Goal: Information Seeking & Learning: Learn about a topic

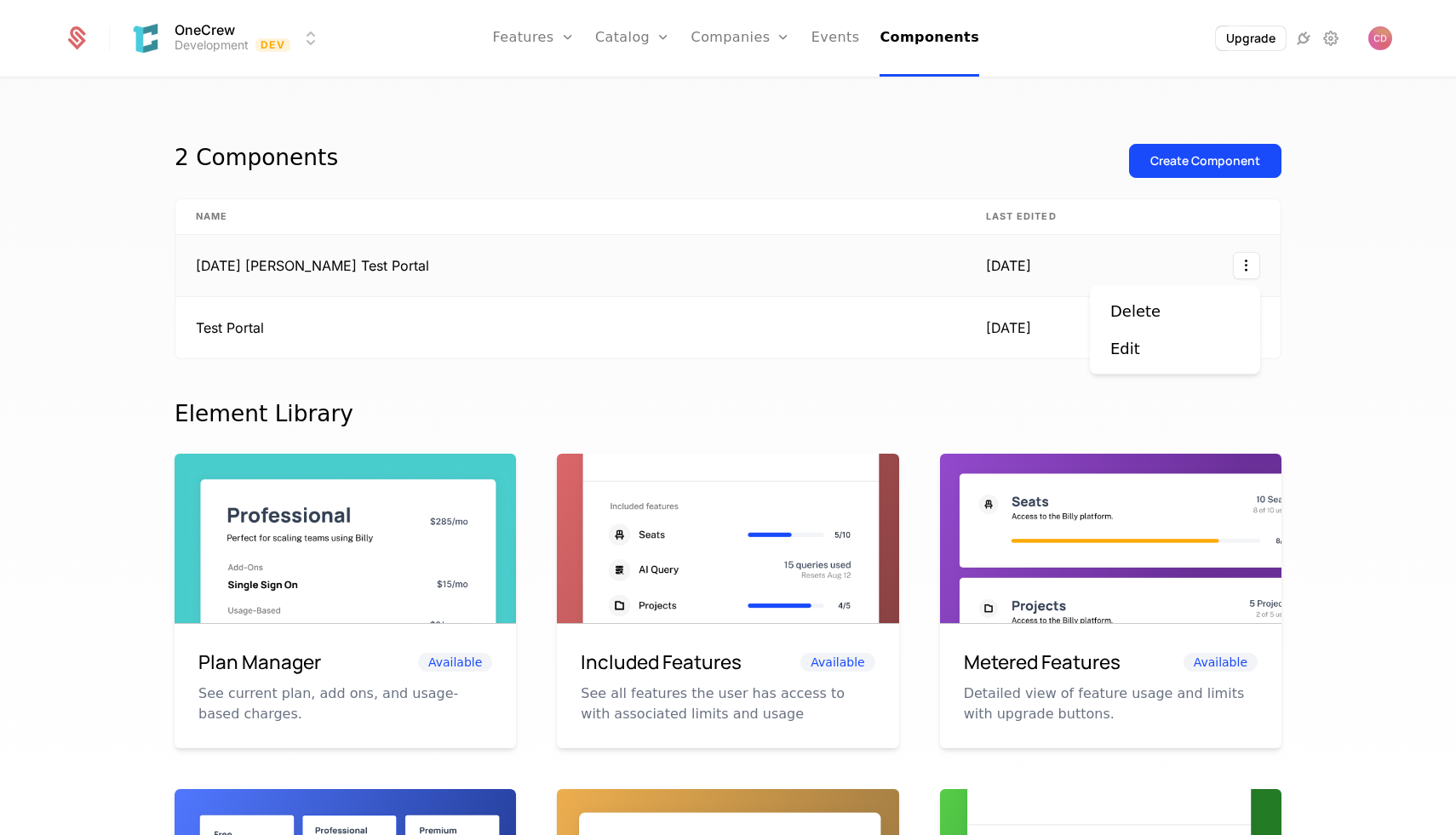
click at [1244, 269] on html "OneCrew Development Dev Features Features Flags Catalog Plans Add Ons Credits C…" at bounding box center [728, 418] width 1456 height 835
click at [776, 228] on html "OneCrew Development Dev Features Features Flags Catalog Plans Add Ons Credits C…" at bounding box center [728, 418] width 1456 height 835
click at [211, 253] on td "[DATE] [PERSON_NAME] Test Portal" at bounding box center [570, 266] width 790 height 62
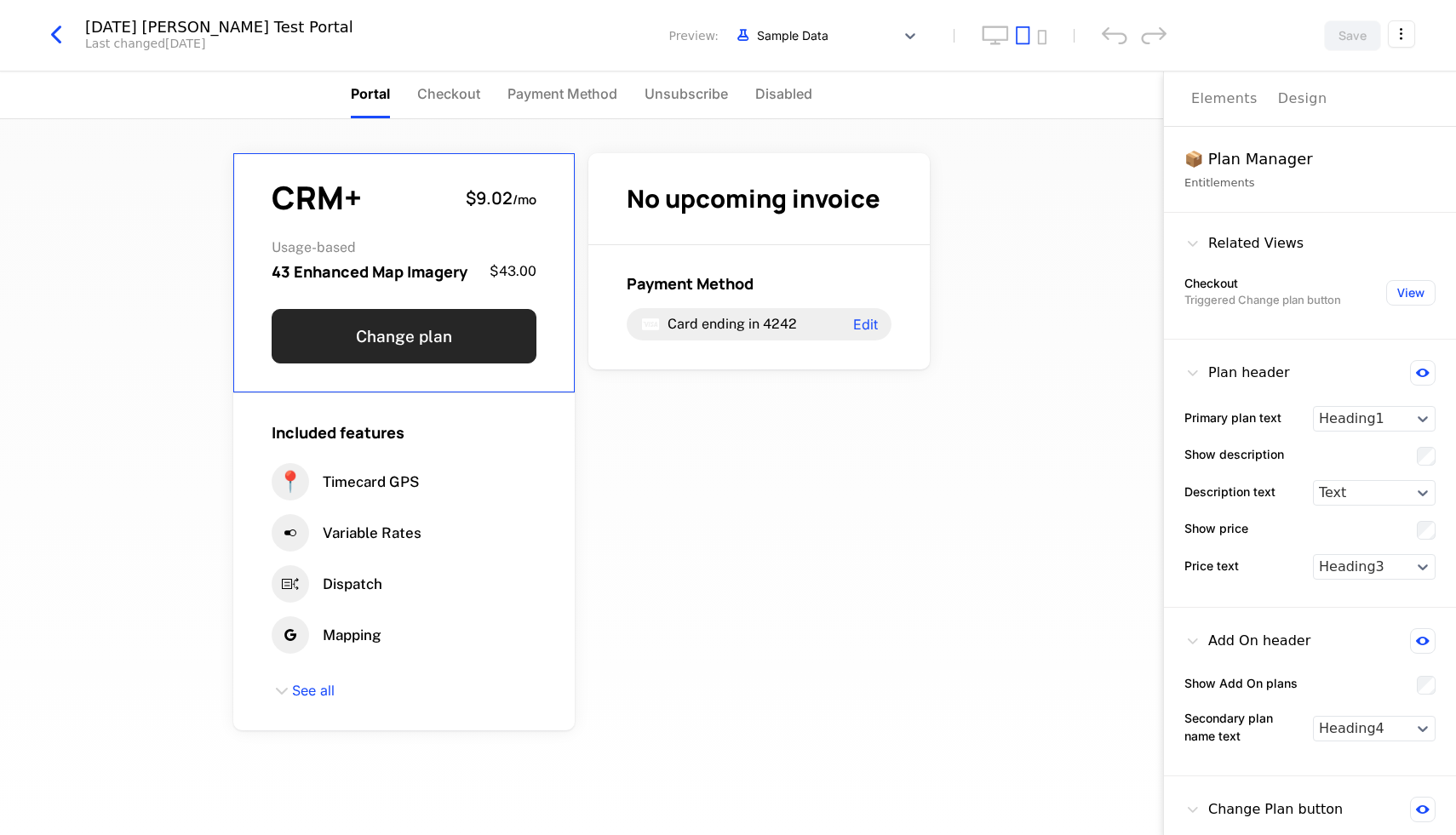
click at [478, 338] on button "Change plan" at bounding box center [403, 336] width 265 height 54
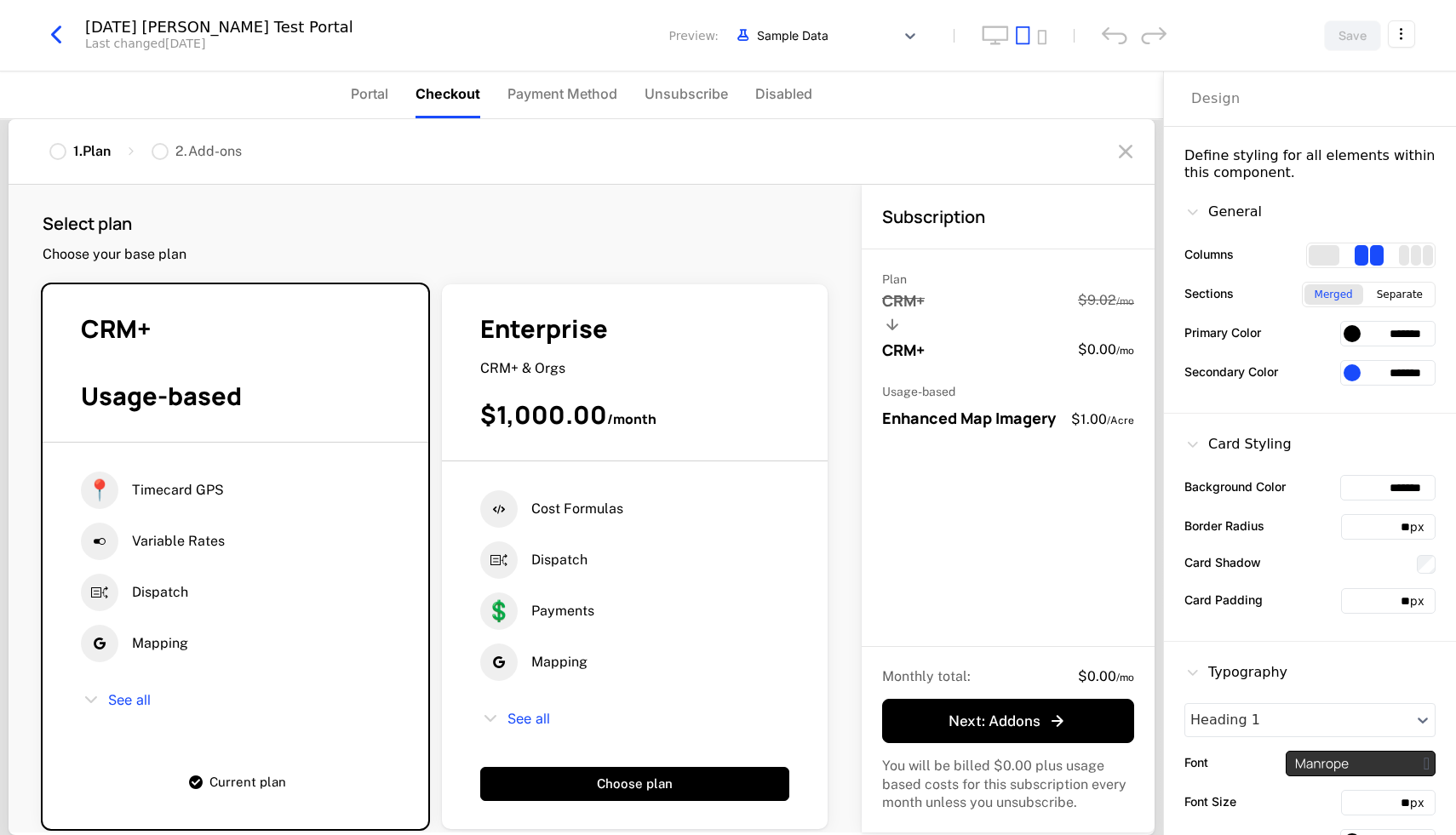
scroll to position [25, 0]
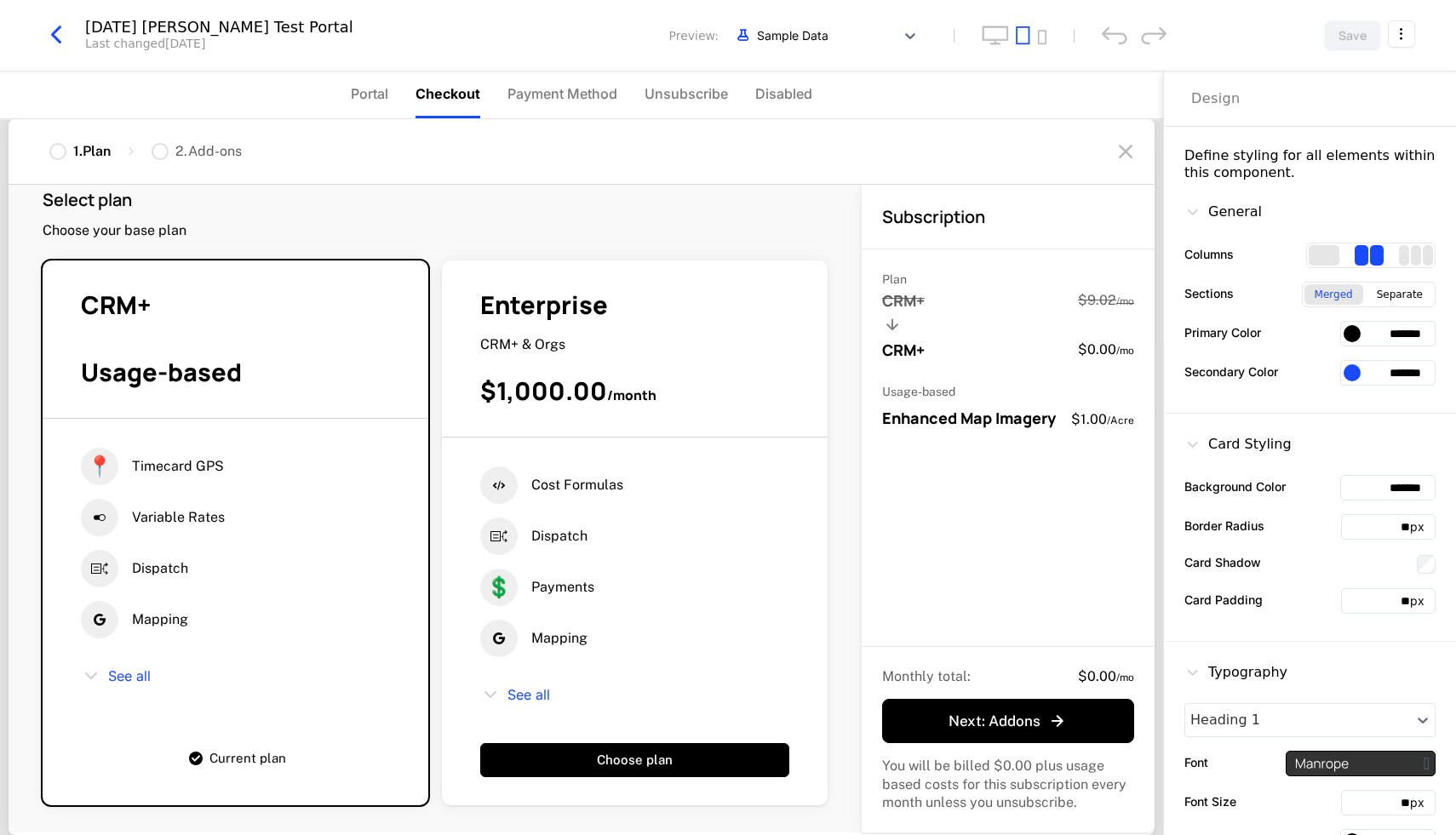
click at [1124, 151] on icon at bounding box center [1126, 151] width 28 height 28
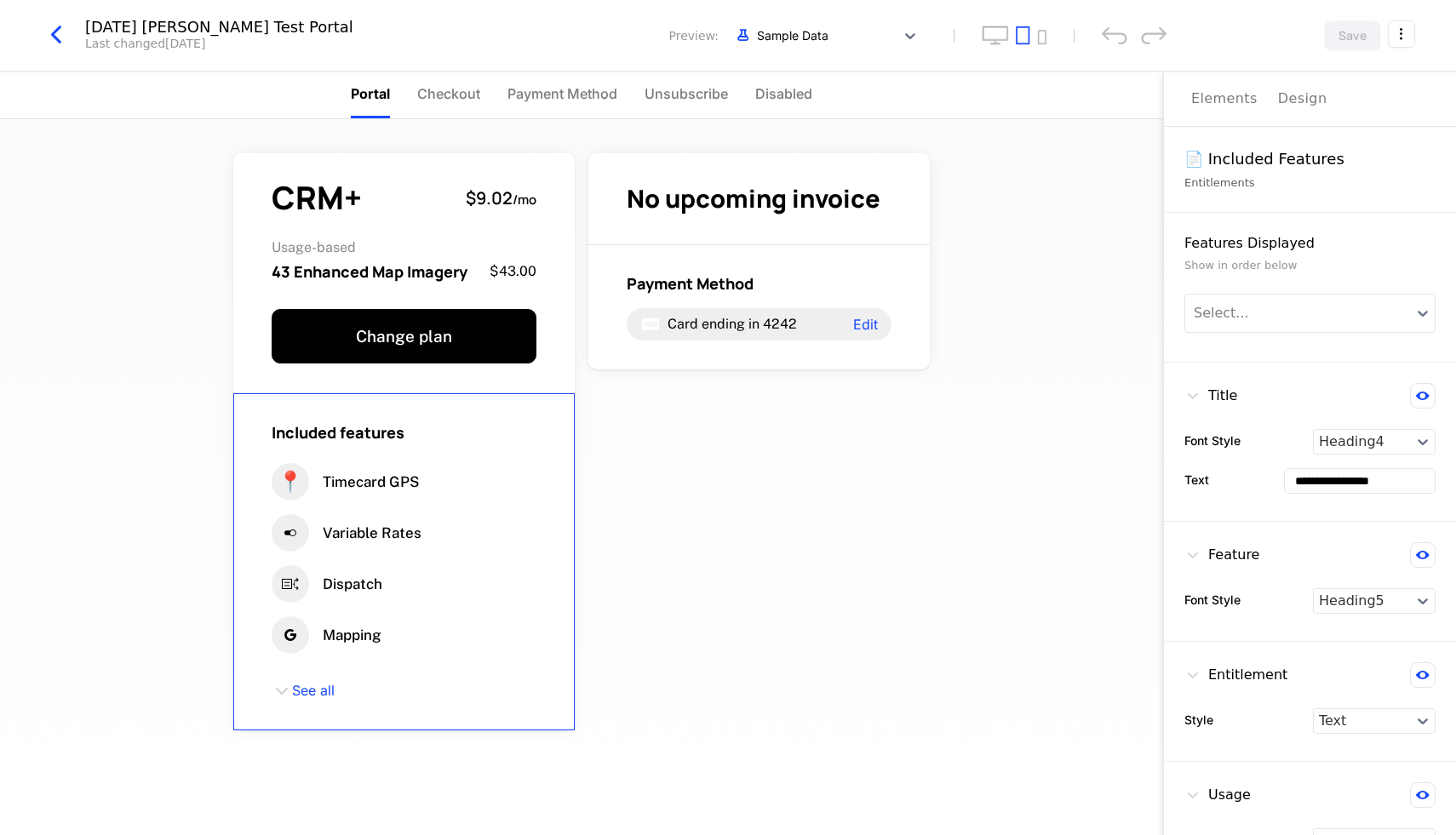
click at [283, 704] on div "Included features 📍 Timecard GPS Variable Rates Dispatch Mapping See all" at bounding box center [404, 561] width 342 height 337
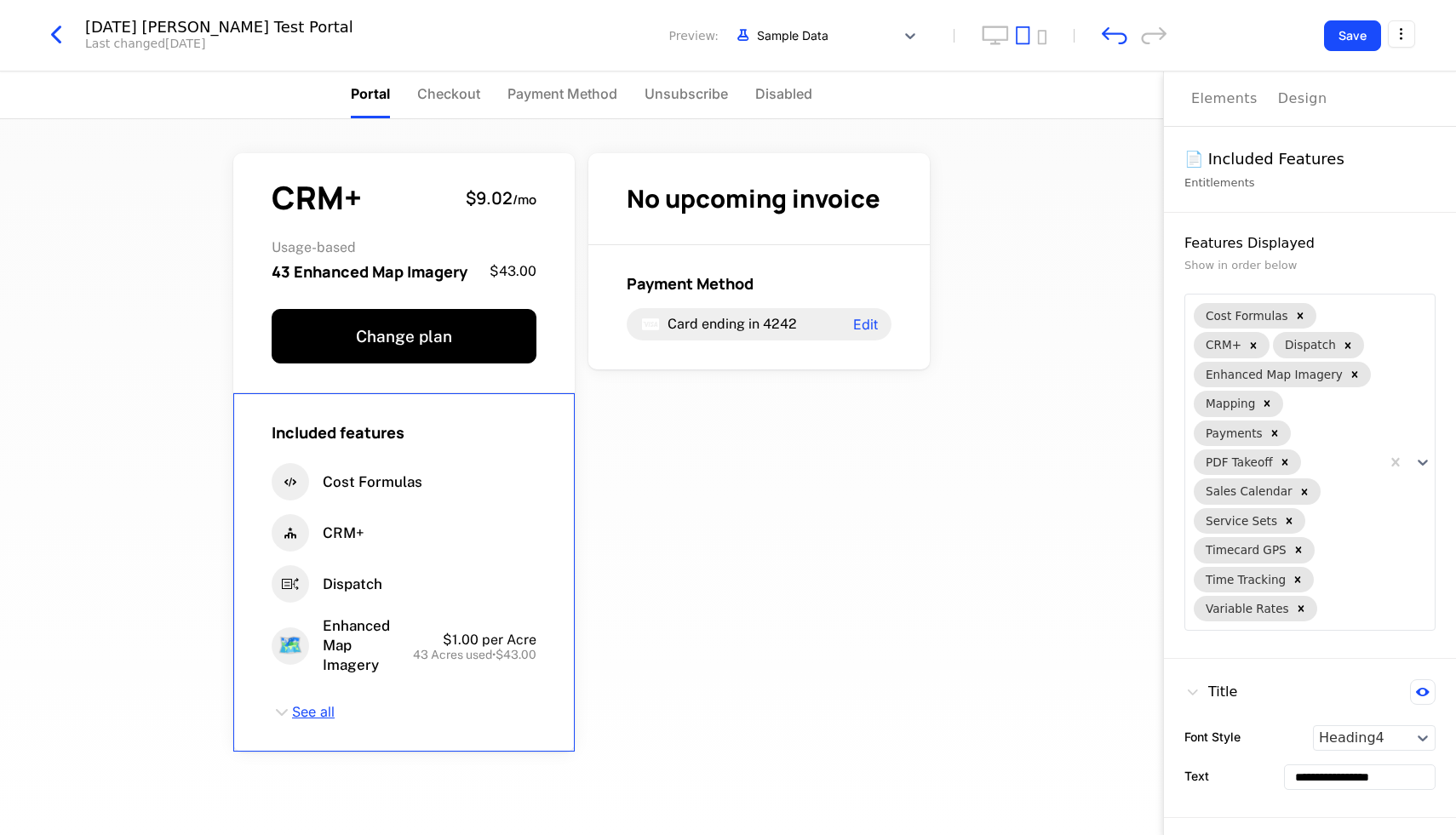
click at [295, 708] on span "See all" at bounding box center [313, 713] width 43 height 19
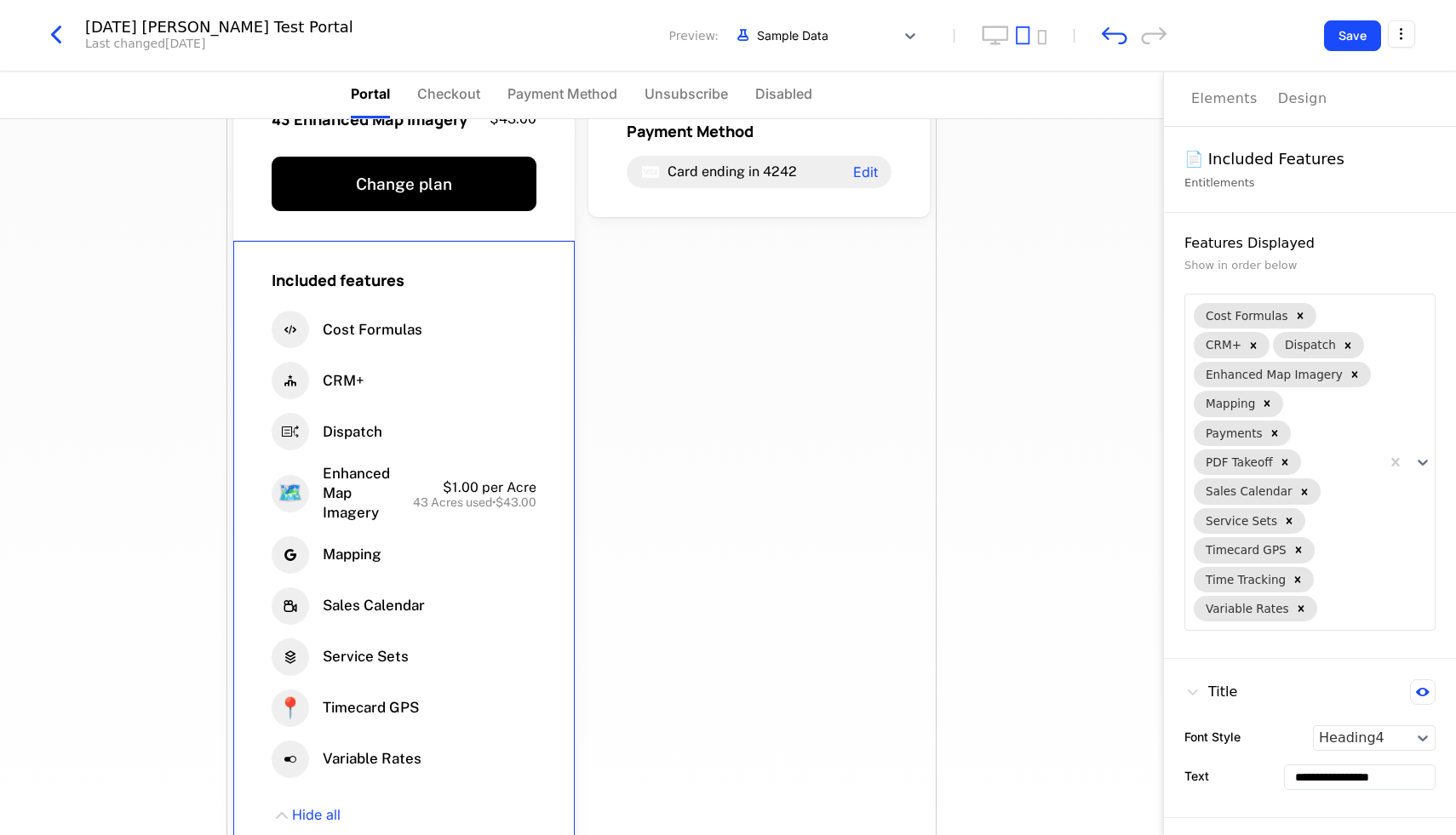
scroll to position [0, 0]
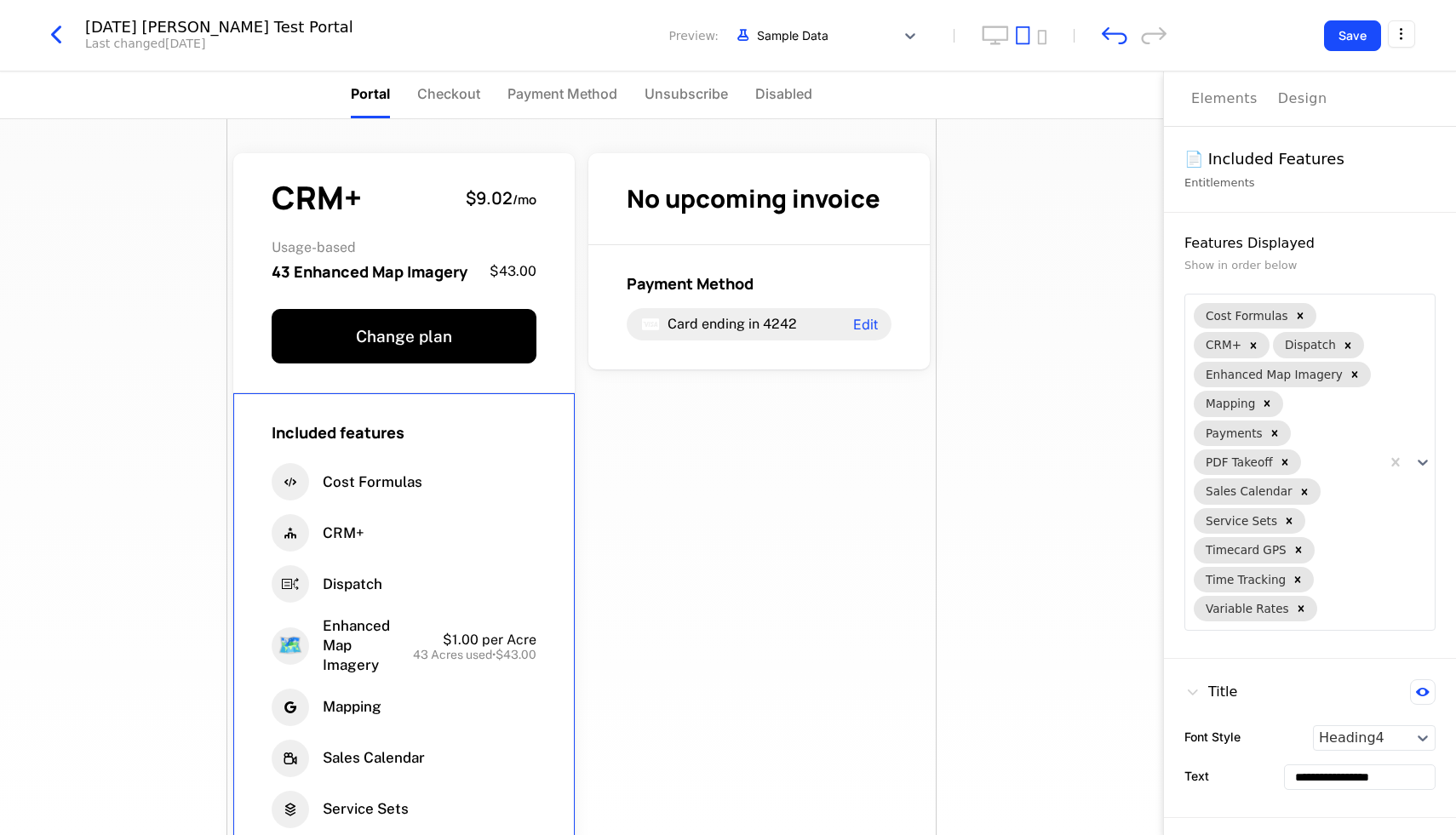
click at [458, 84] on span "Checkout" at bounding box center [449, 94] width 63 height 21
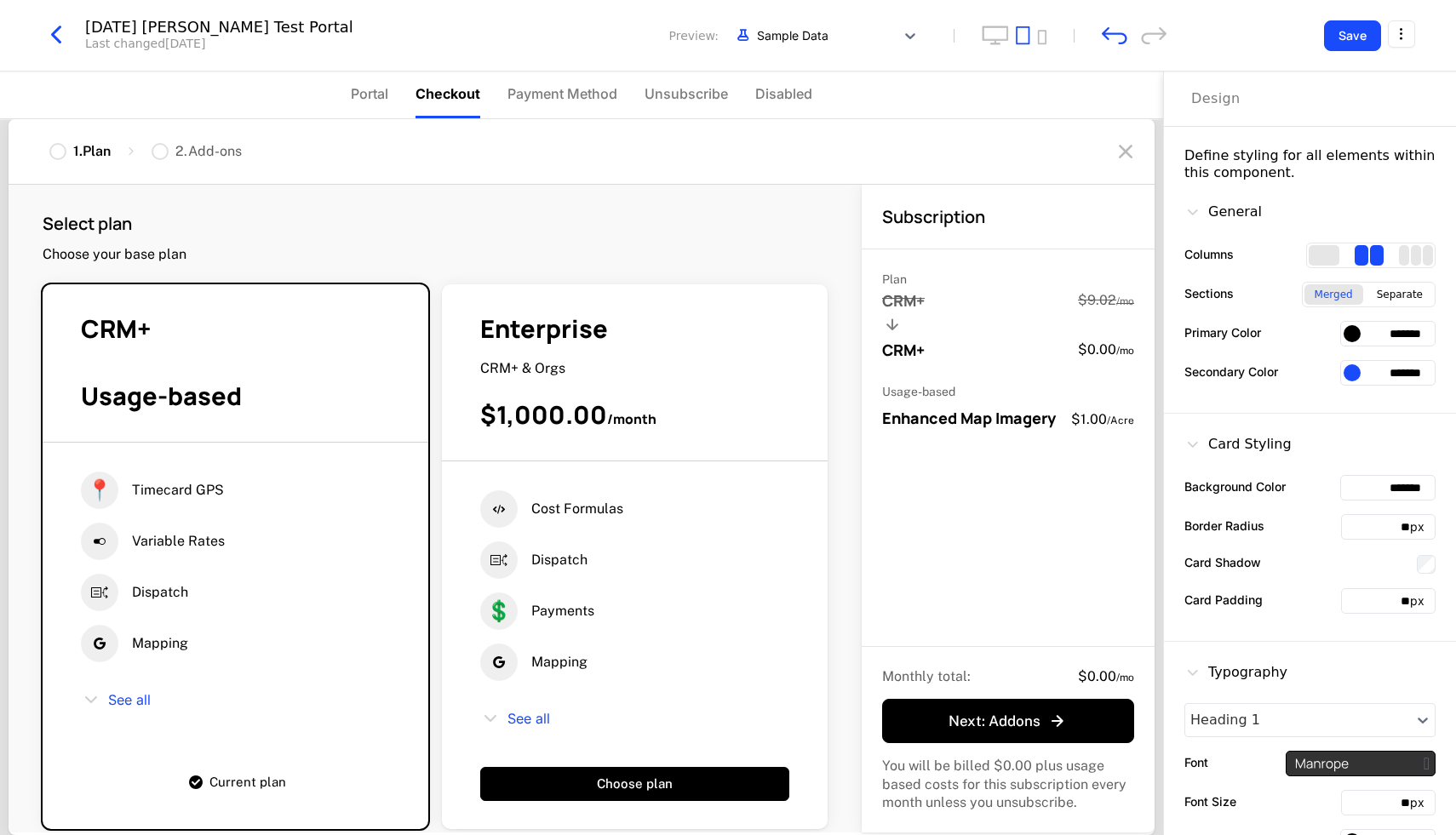
click at [549, 108] on li "Payment Method" at bounding box center [563, 94] width 110 height 46
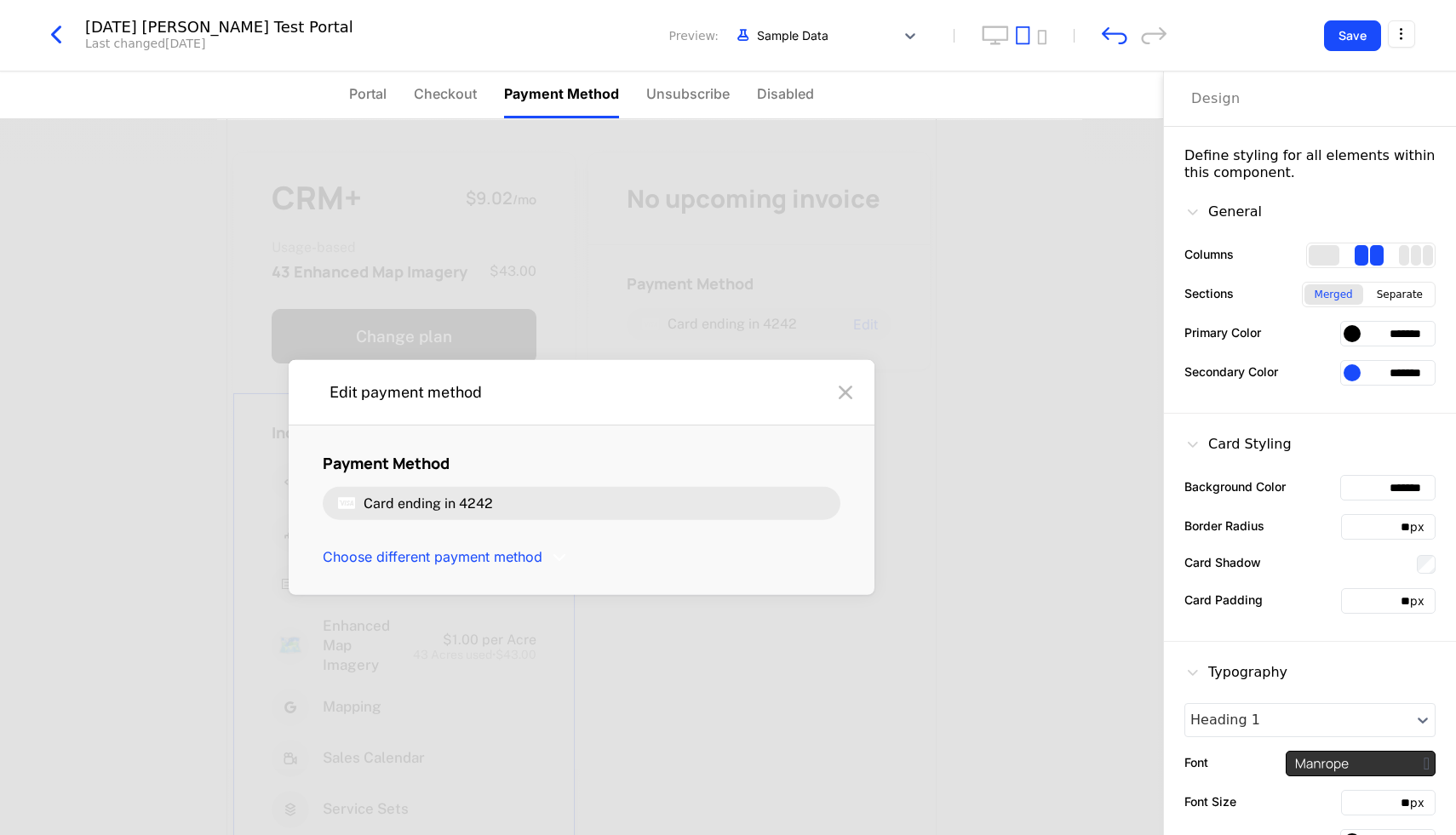
click at [670, 109] on li "Unsubscribe" at bounding box center [688, 94] width 84 height 46
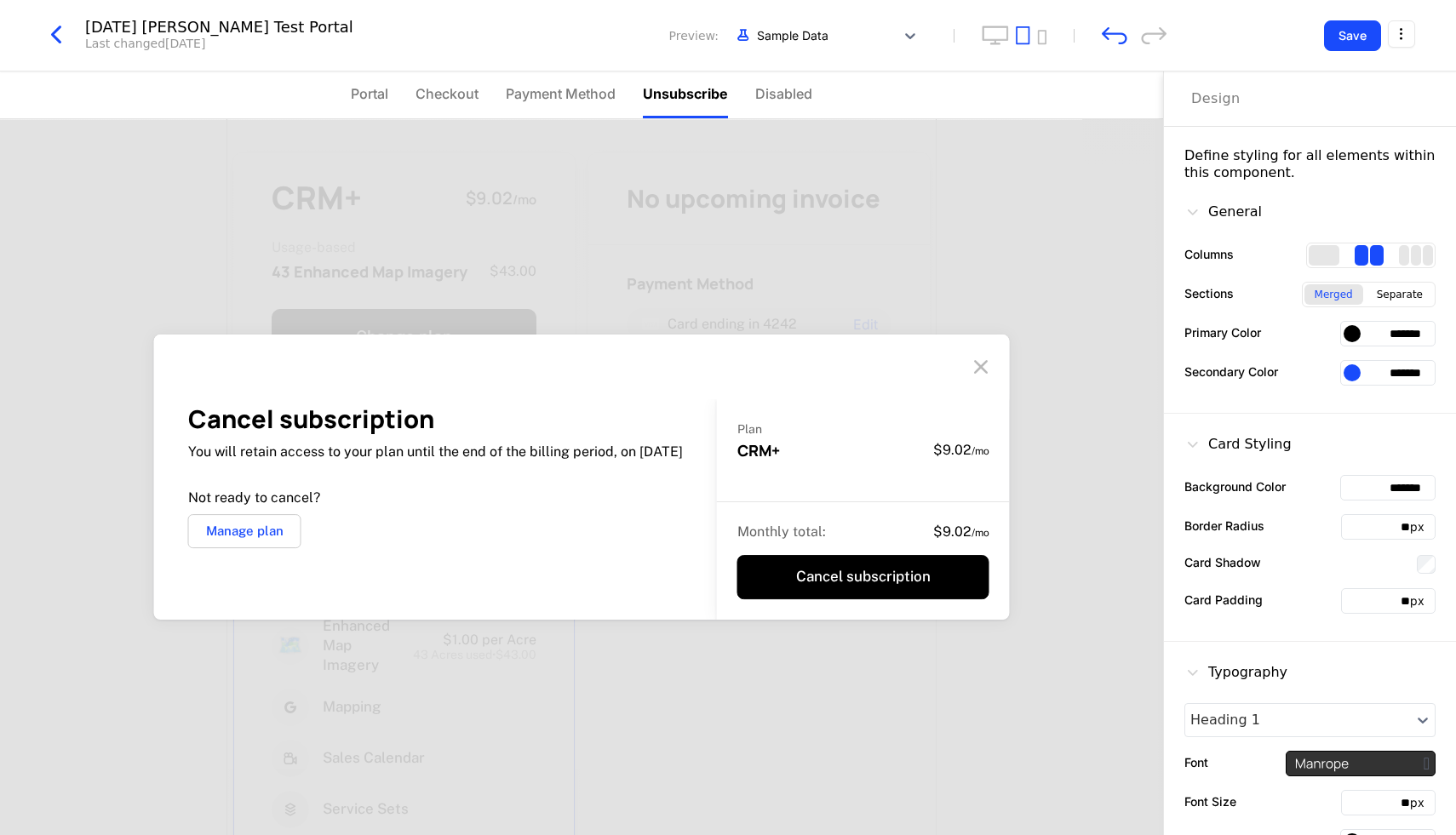
click at [789, 96] on span "Disabled" at bounding box center [784, 94] width 57 height 21
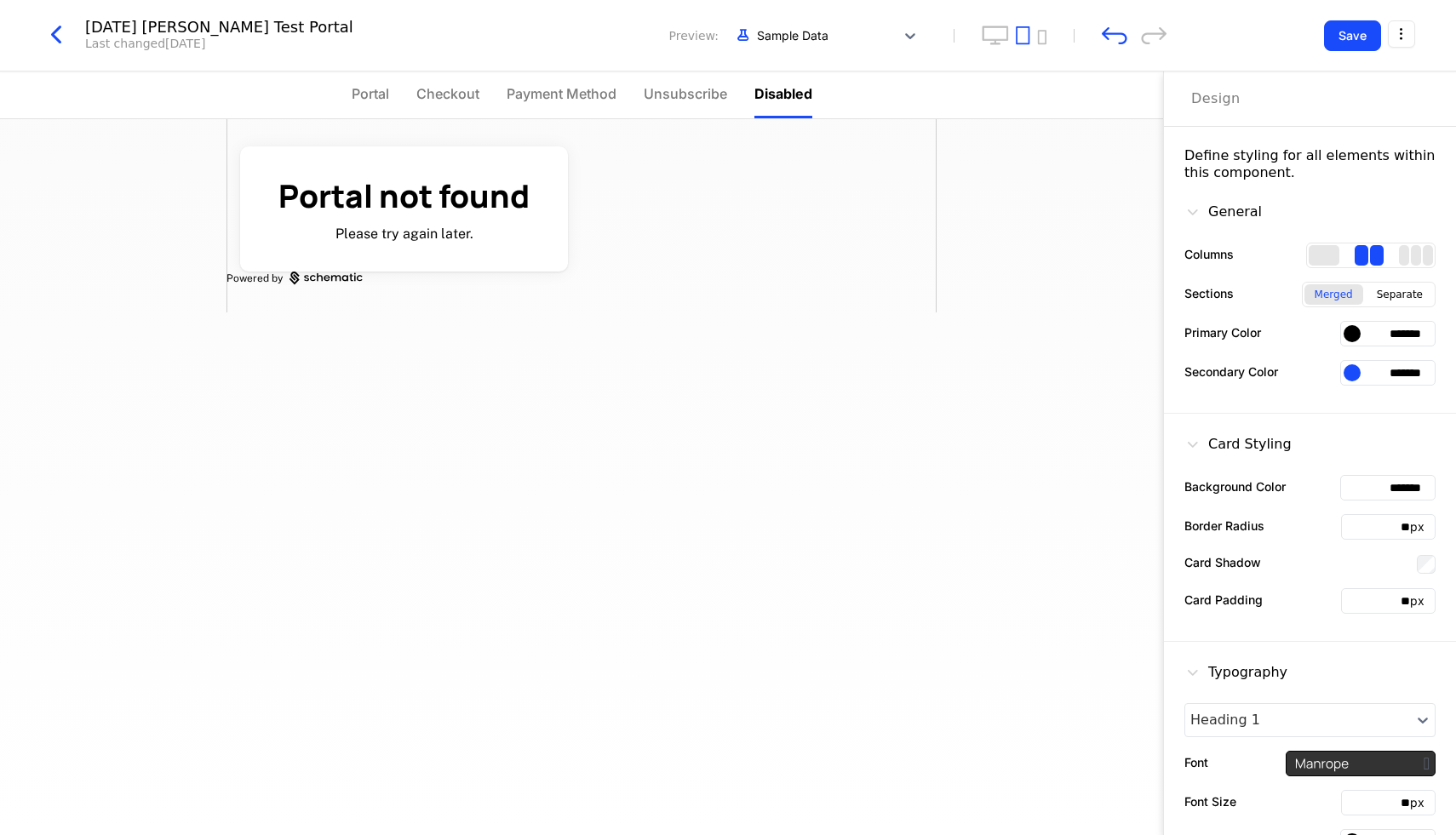
click at [711, 95] on span "Unsubscribe" at bounding box center [685, 94] width 84 height 21
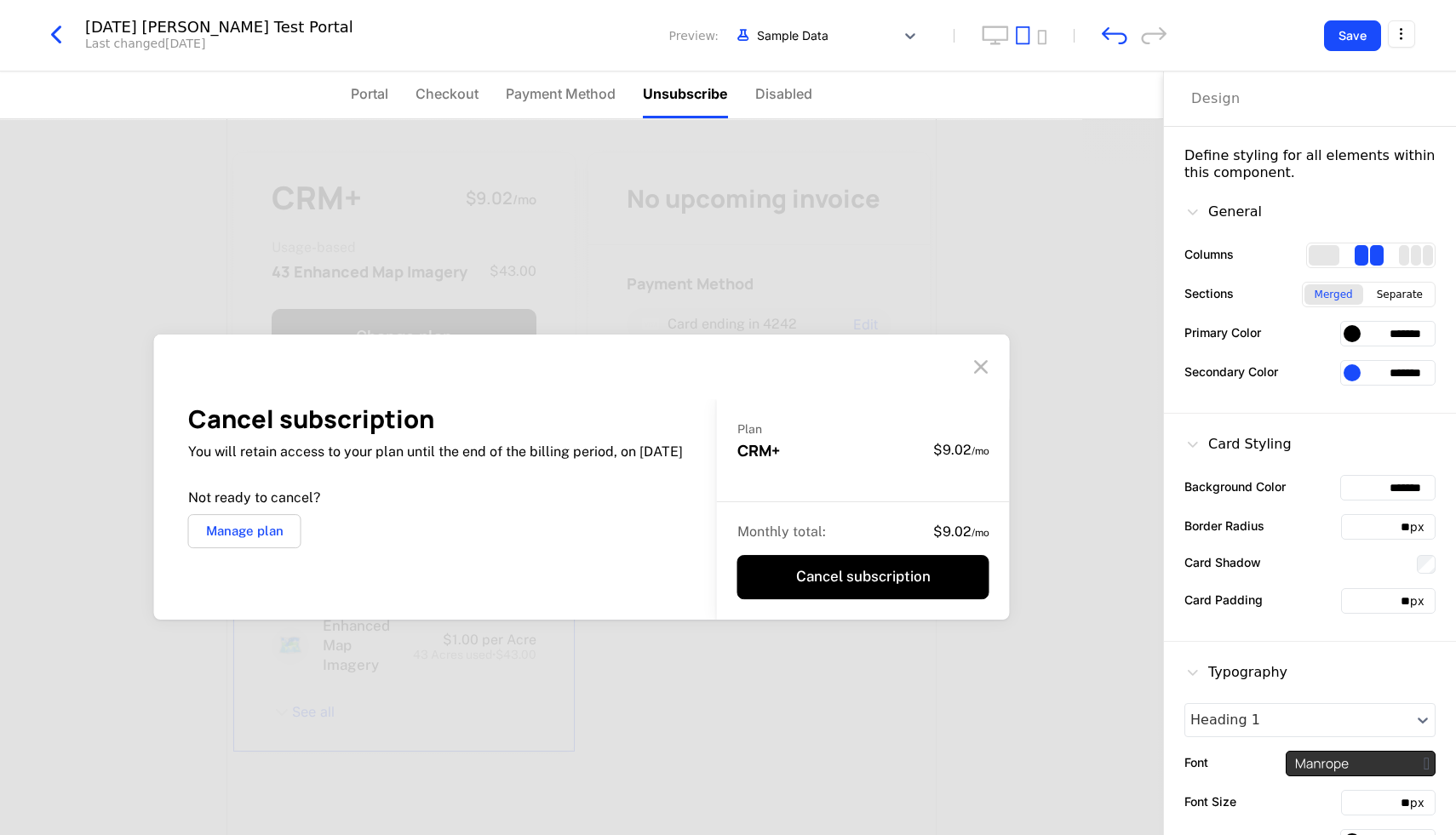
click at [373, 99] on span "Portal" at bounding box center [369, 94] width 37 height 21
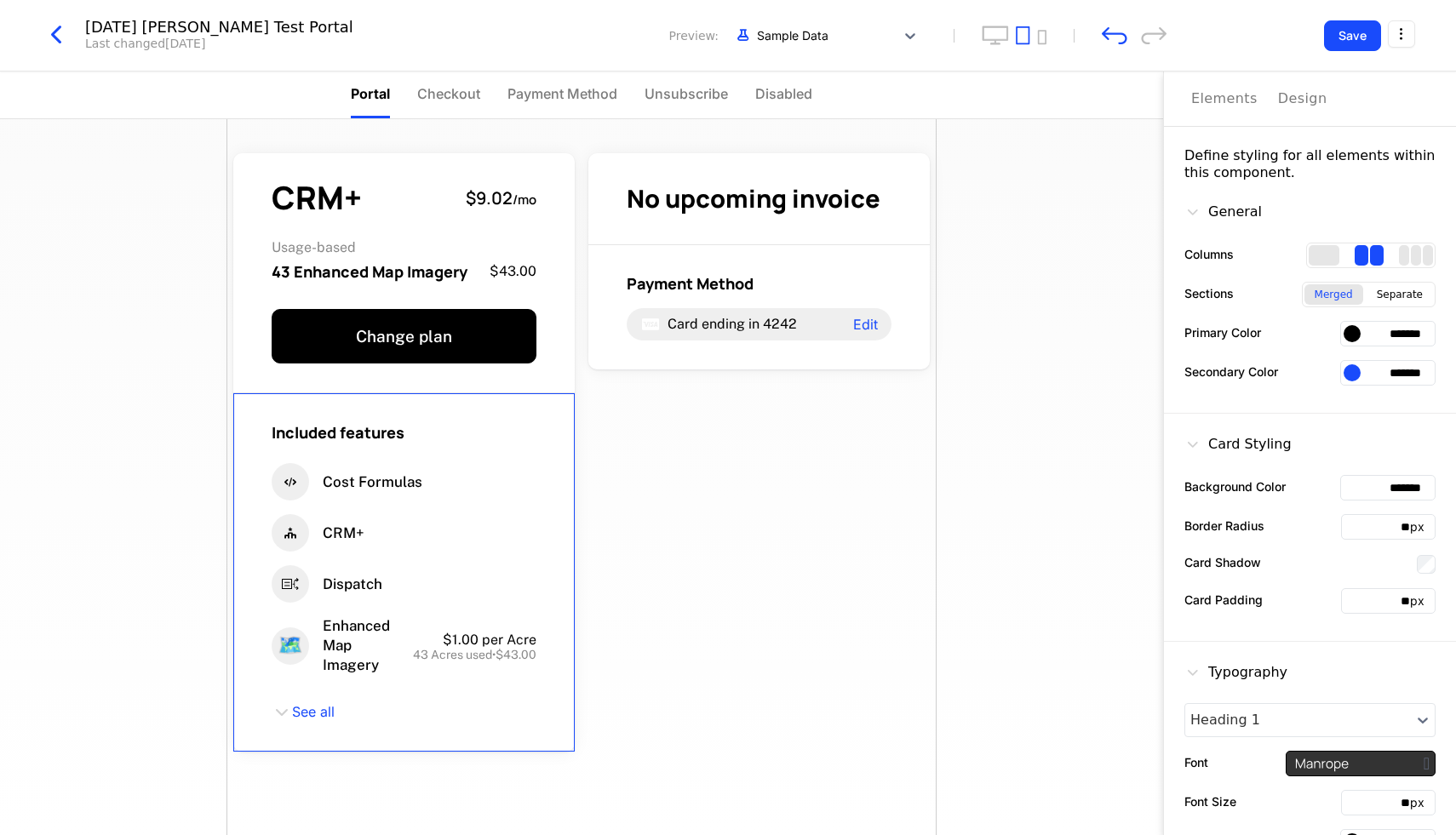
click at [427, 95] on span "Checkout" at bounding box center [449, 94] width 63 height 21
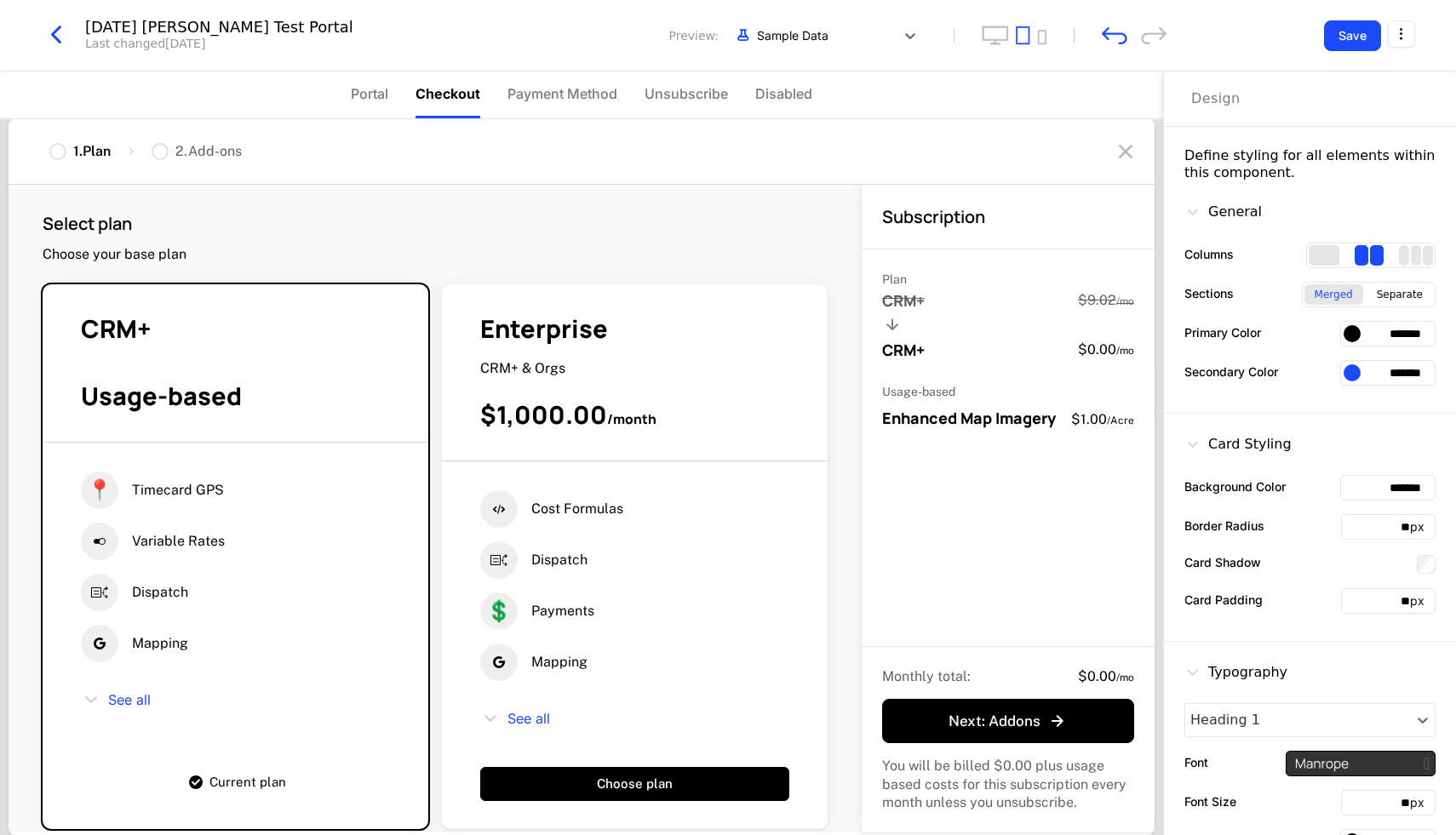
click at [541, 75] on li "Payment Method" at bounding box center [563, 94] width 110 height 46
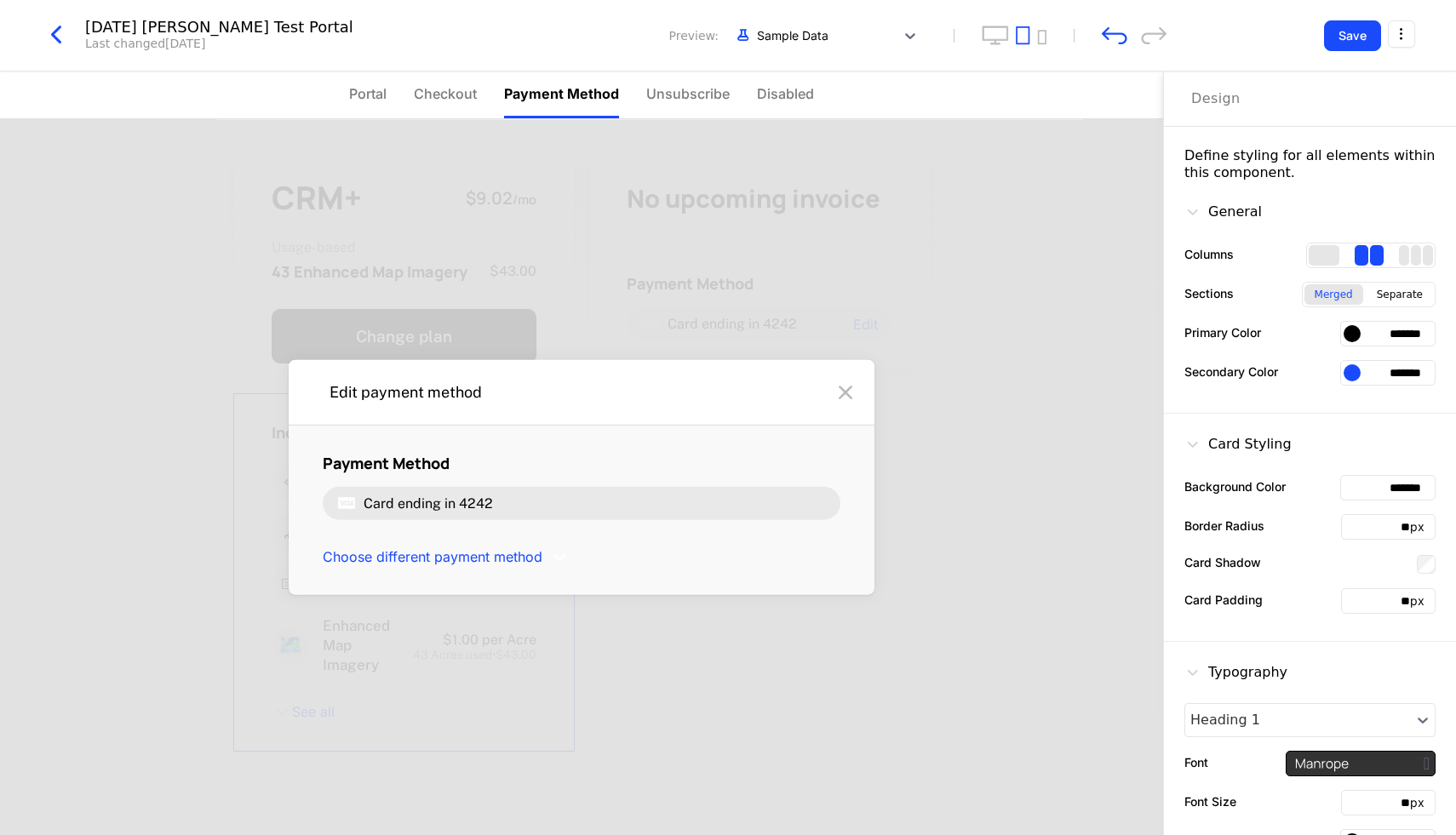
scroll to position [72, 0]
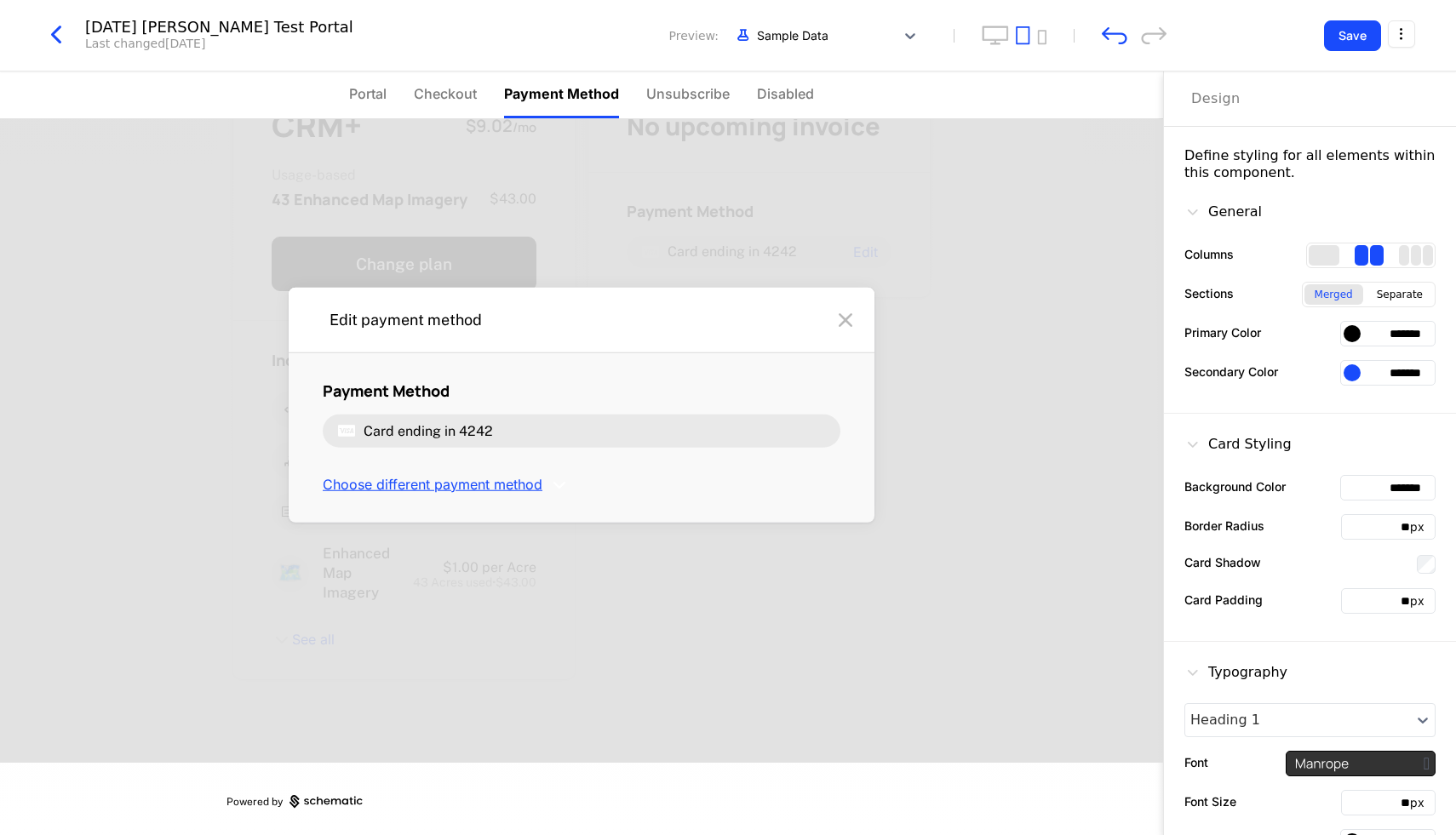
click at [472, 492] on span "Choose different payment method" at bounding box center [432, 485] width 219 height 19
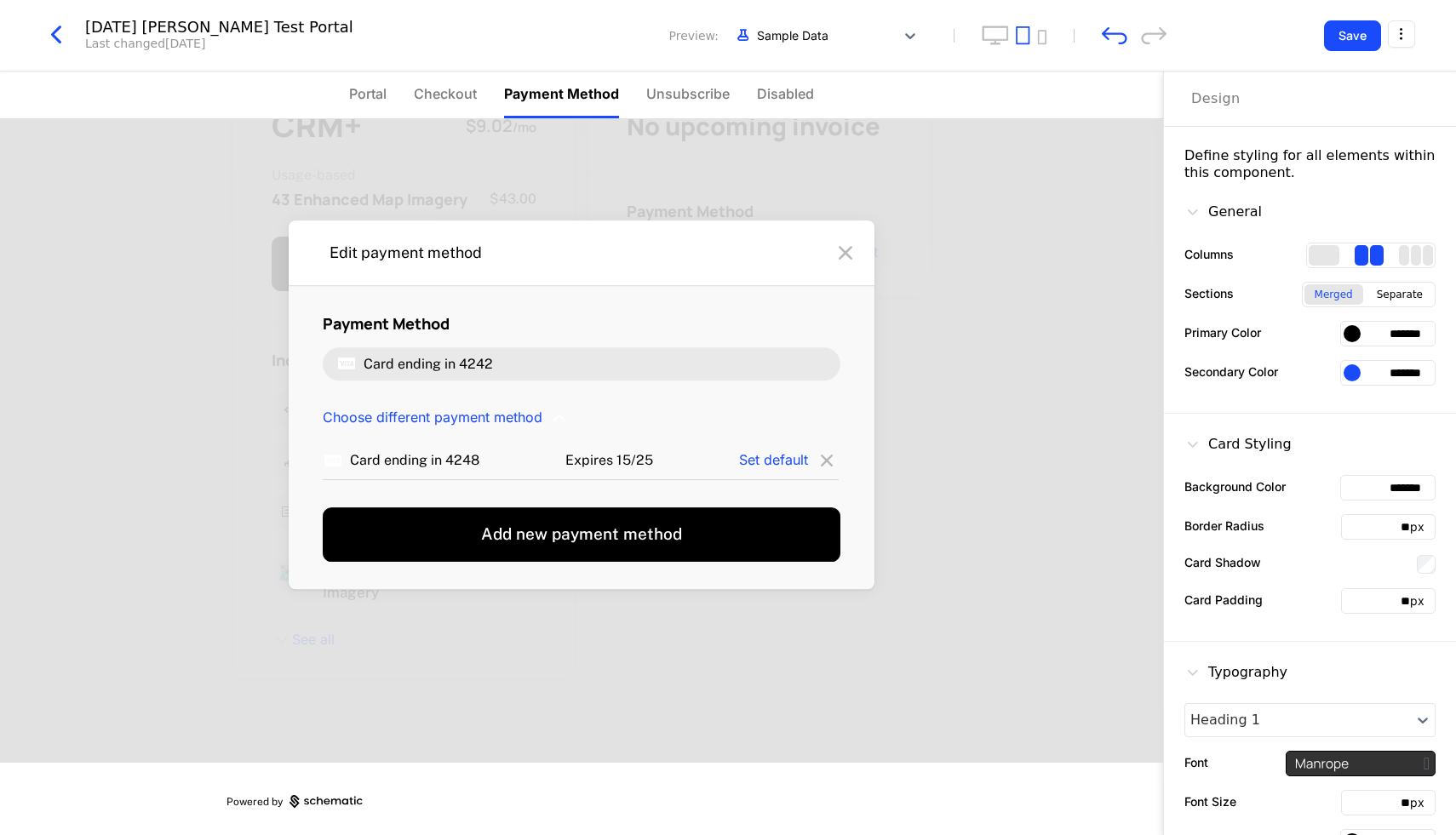
click at [435, 462] on span "Card ending in" at bounding box center [396, 459] width 92 height 16
click at [803, 459] on span "Set default" at bounding box center [774, 459] width 69 height 17
click at [782, 463] on span "Set default" at bounding box center [774, 459] width 69 height 17
click at [844, 250] on icon at bounding box center [845, 252] width 28 height 28
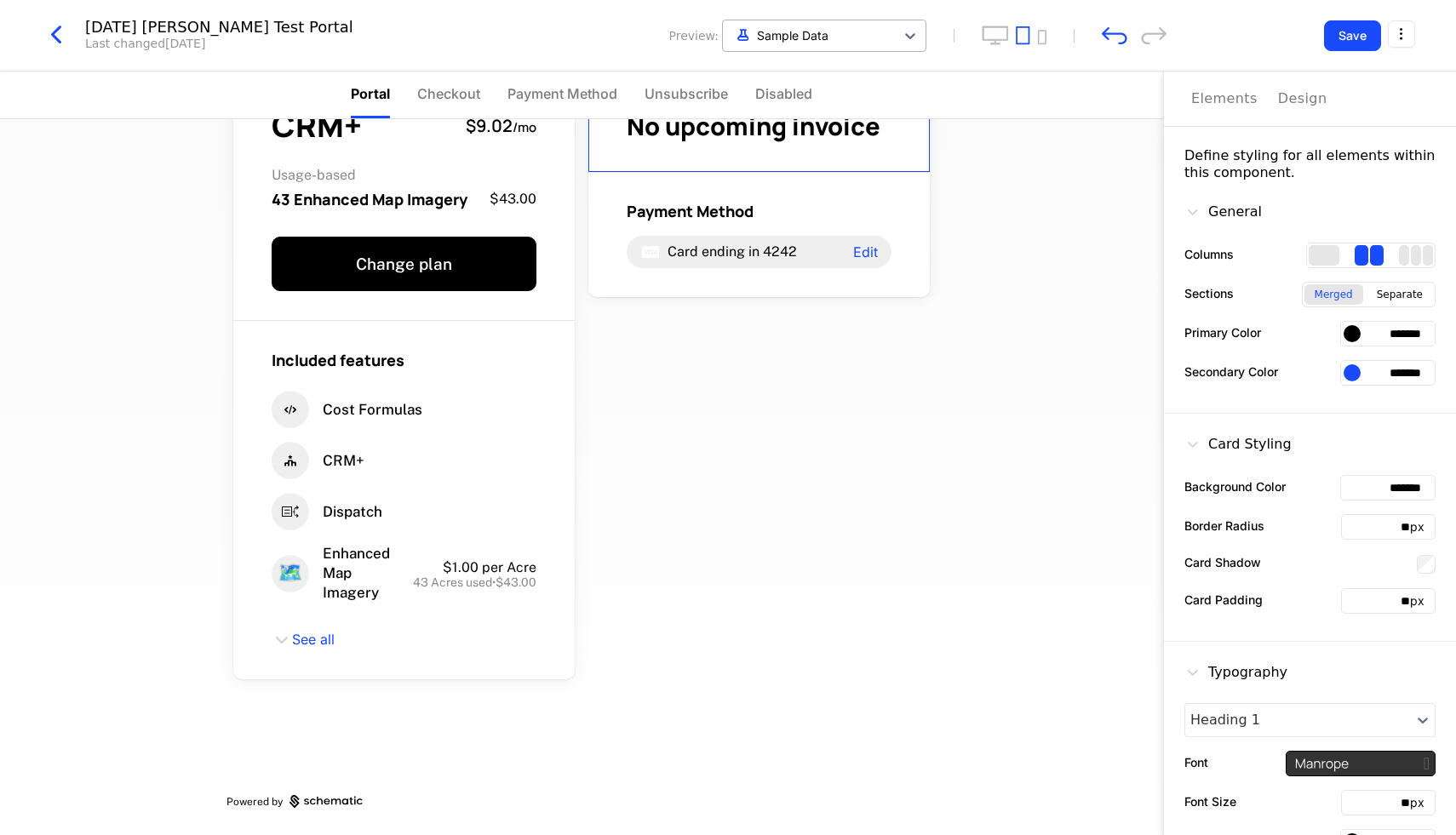
click at [770, 23] on div "Sample Data" at bounding box center [809, 35] width 172 height 28
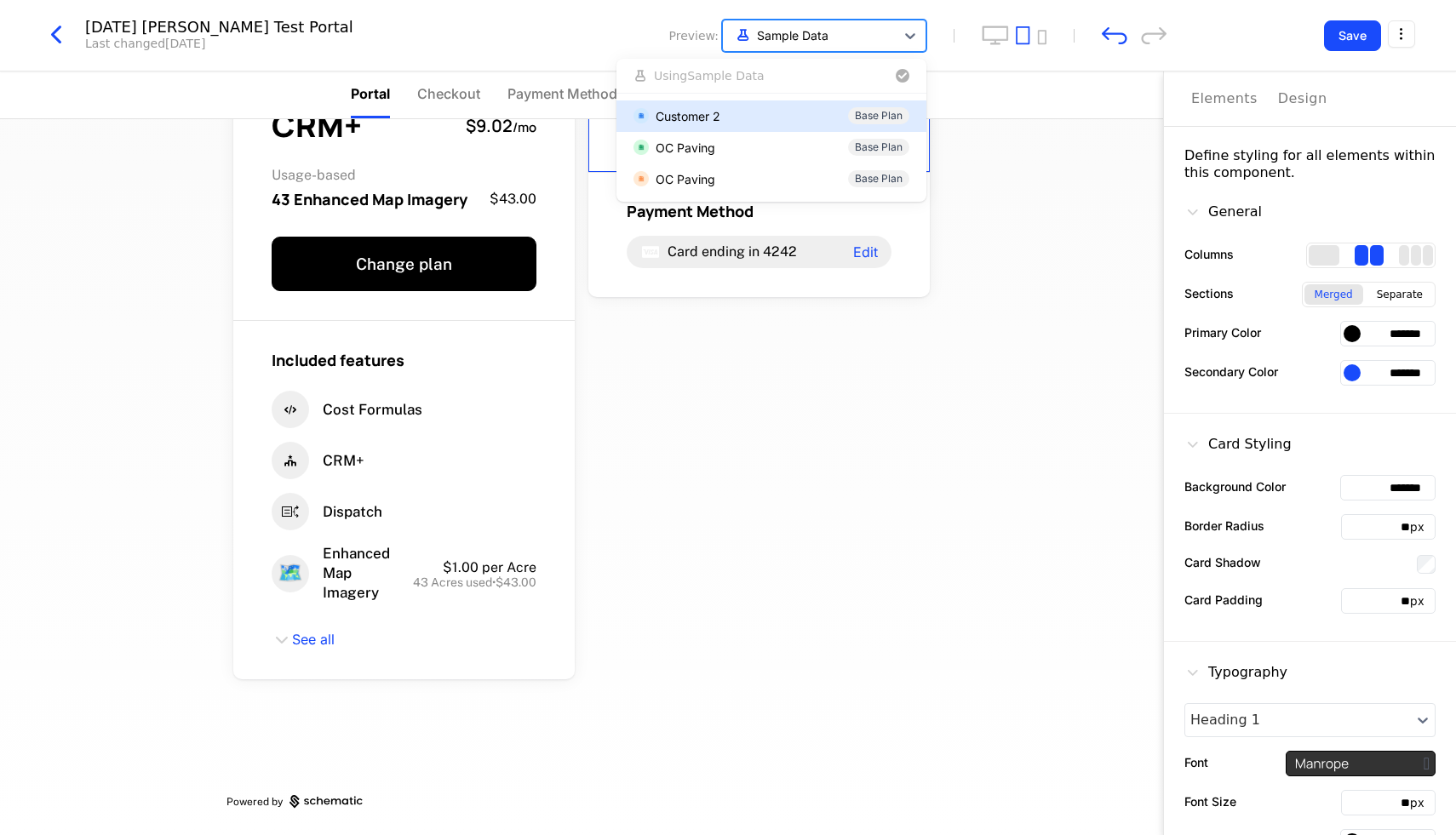
click at [770, 23] on div "Sample Data" at bounding box center [809, 35] width 172 height 28
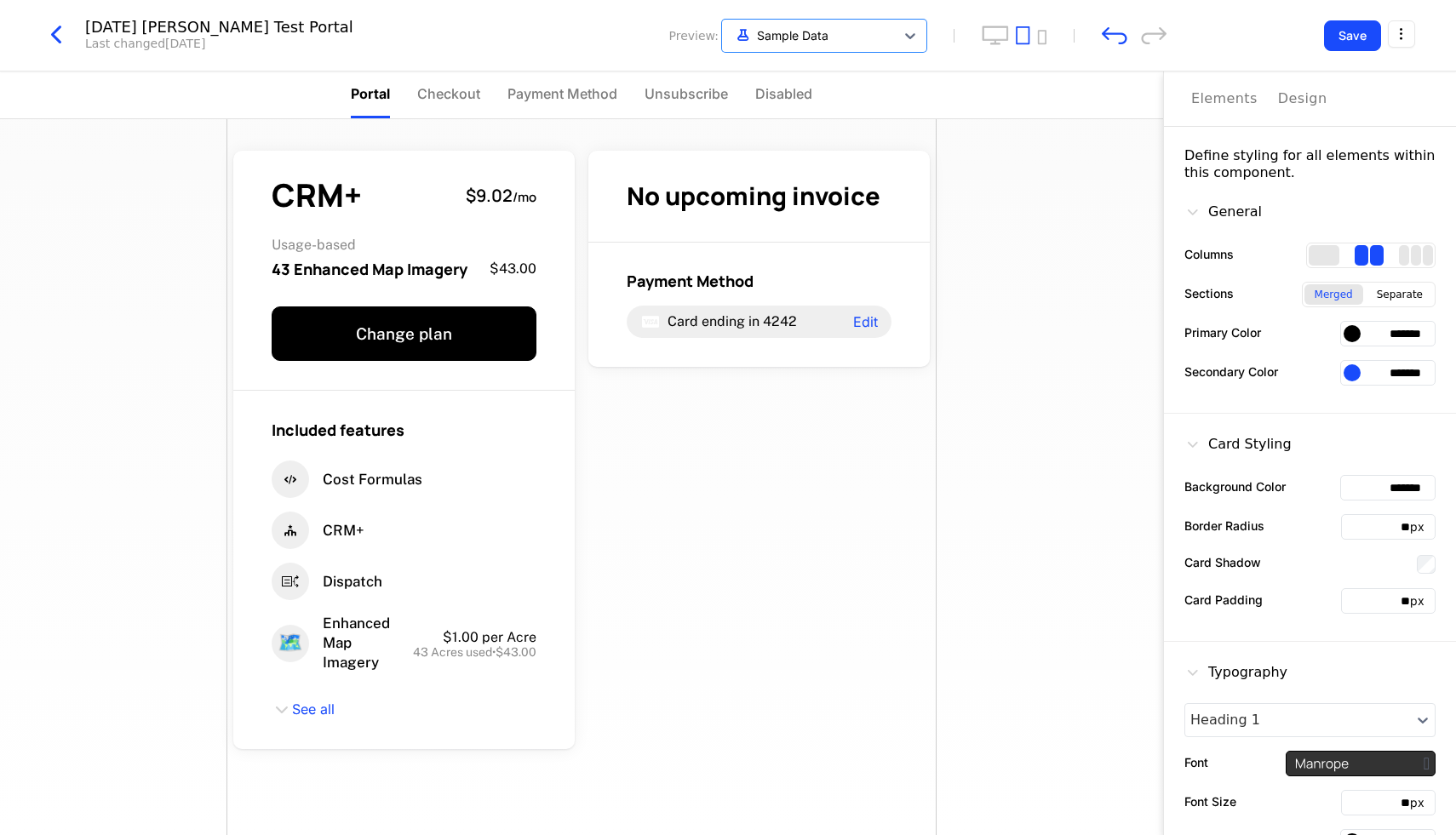
scroll to position [0, 0]
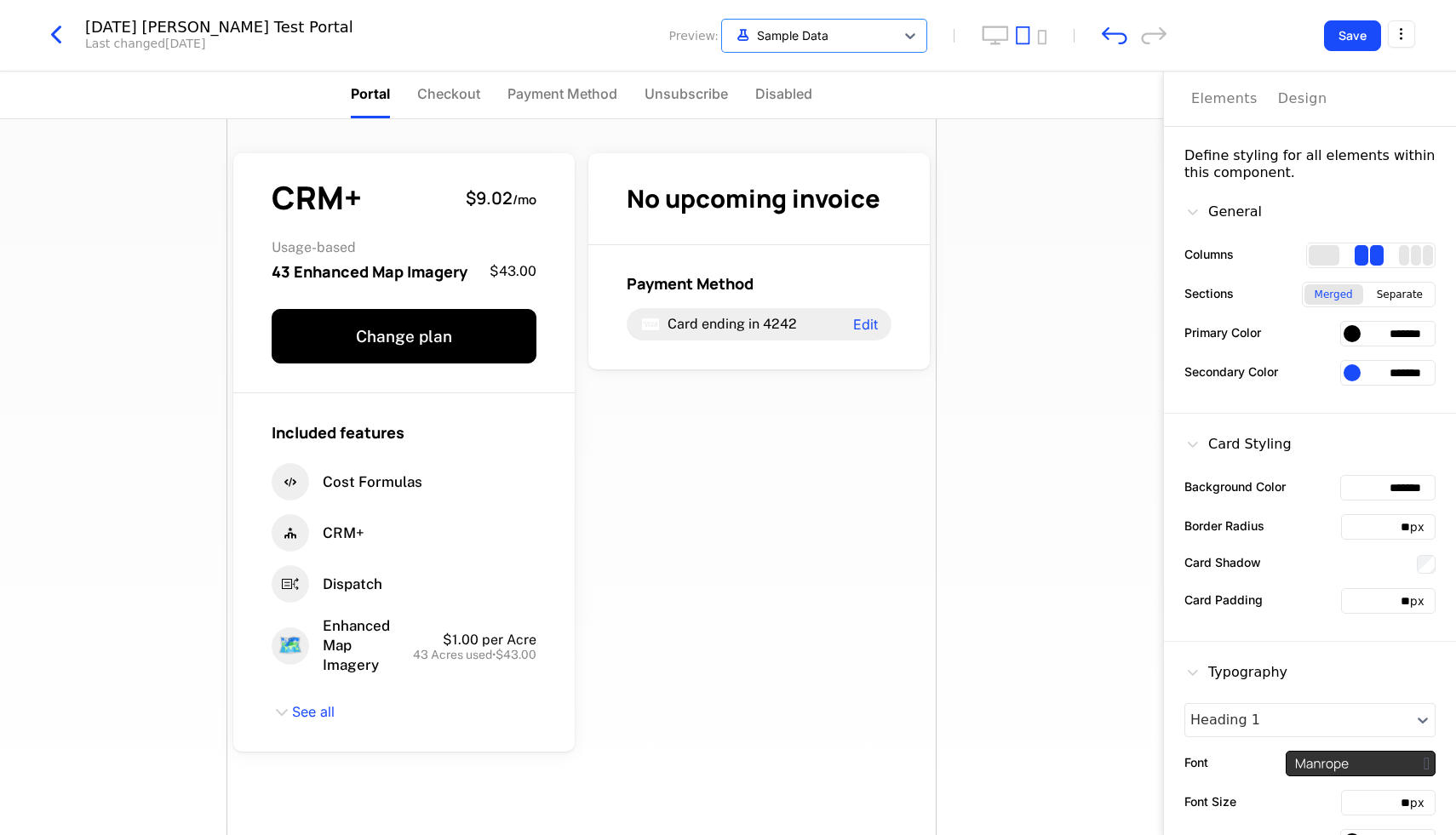
click at [925, 465] on div "CRM+ $9.02 / mo Usage-based 43 Enhanced Map Imagery $43.00 Change plan Included…" at bounding box center [582, 514] width 710 height 789
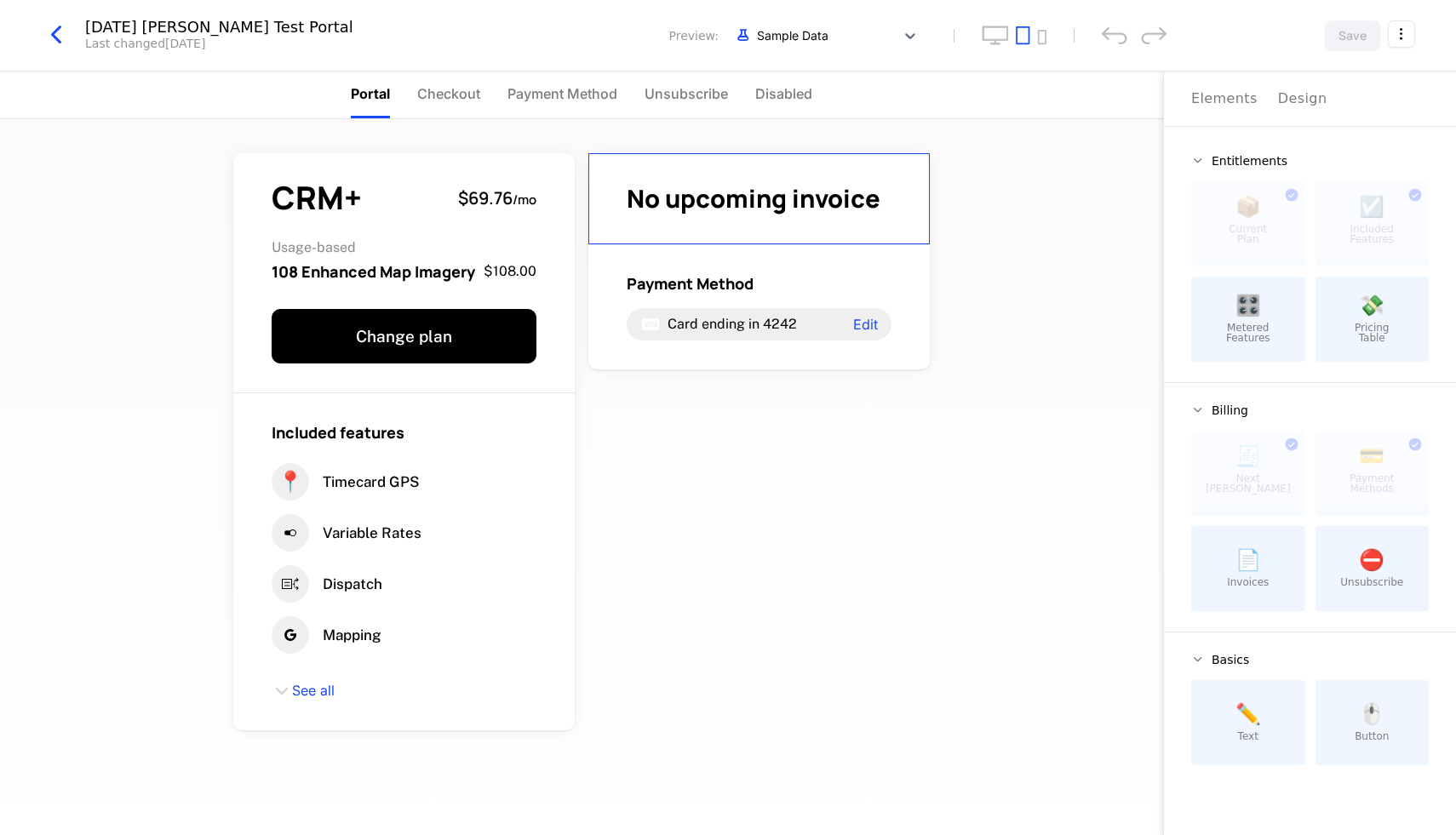
scroll to position [52, 0]
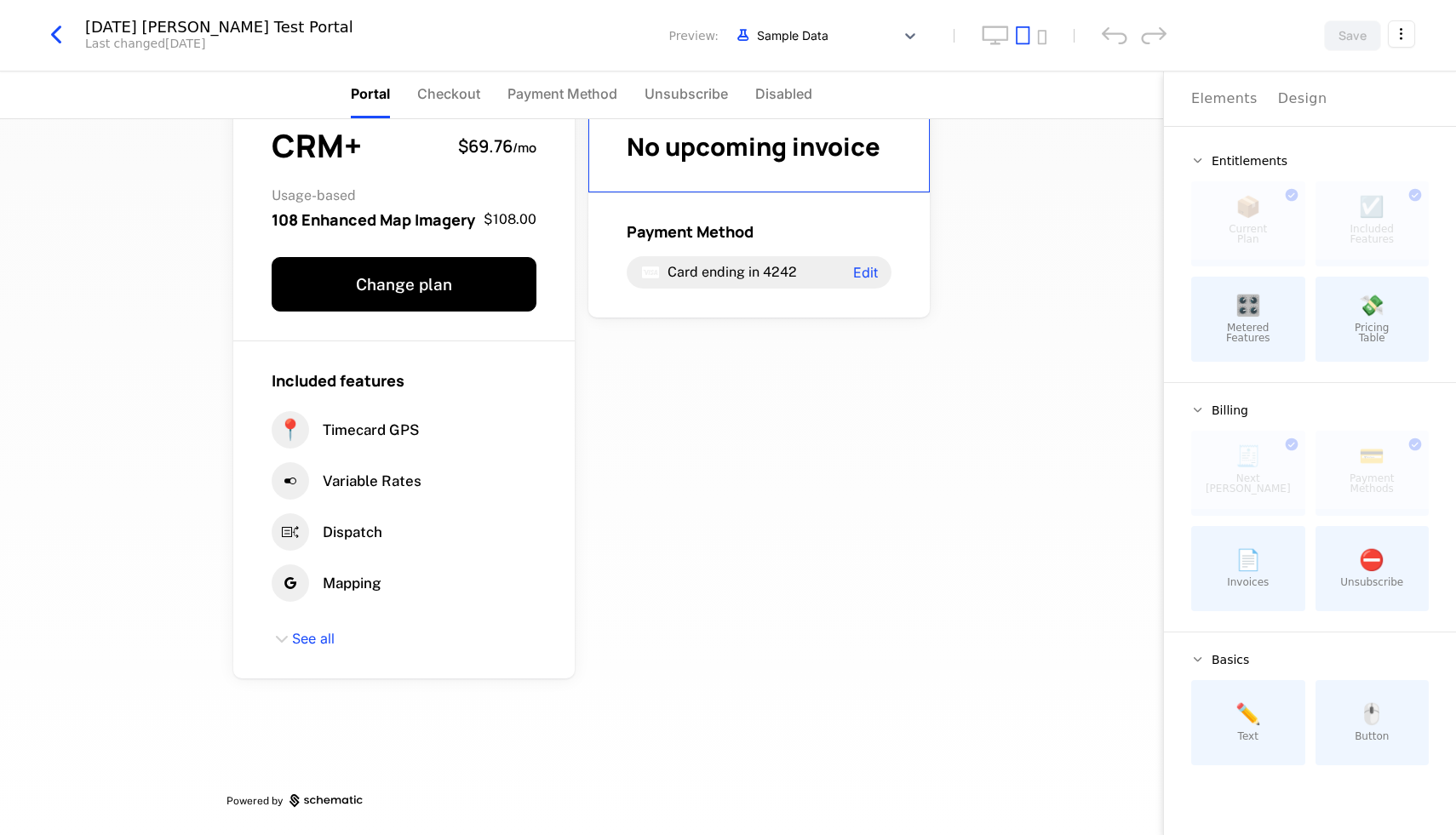
click at [1352, 711] on div "🖱️ Button" at bounding box center [1372, 723] width 114 height 85
click at [1372, 718] on span "🖱️" at bounding box center [1372, 714] width 26 height 21
click at [1290, 718] on div "✏️ Text" at bounding box center [1248, 723] width 114 height 85
click at [1382, 706] on div "🖱️ Button" at bounding box center [1372, 723] width 114 height 85
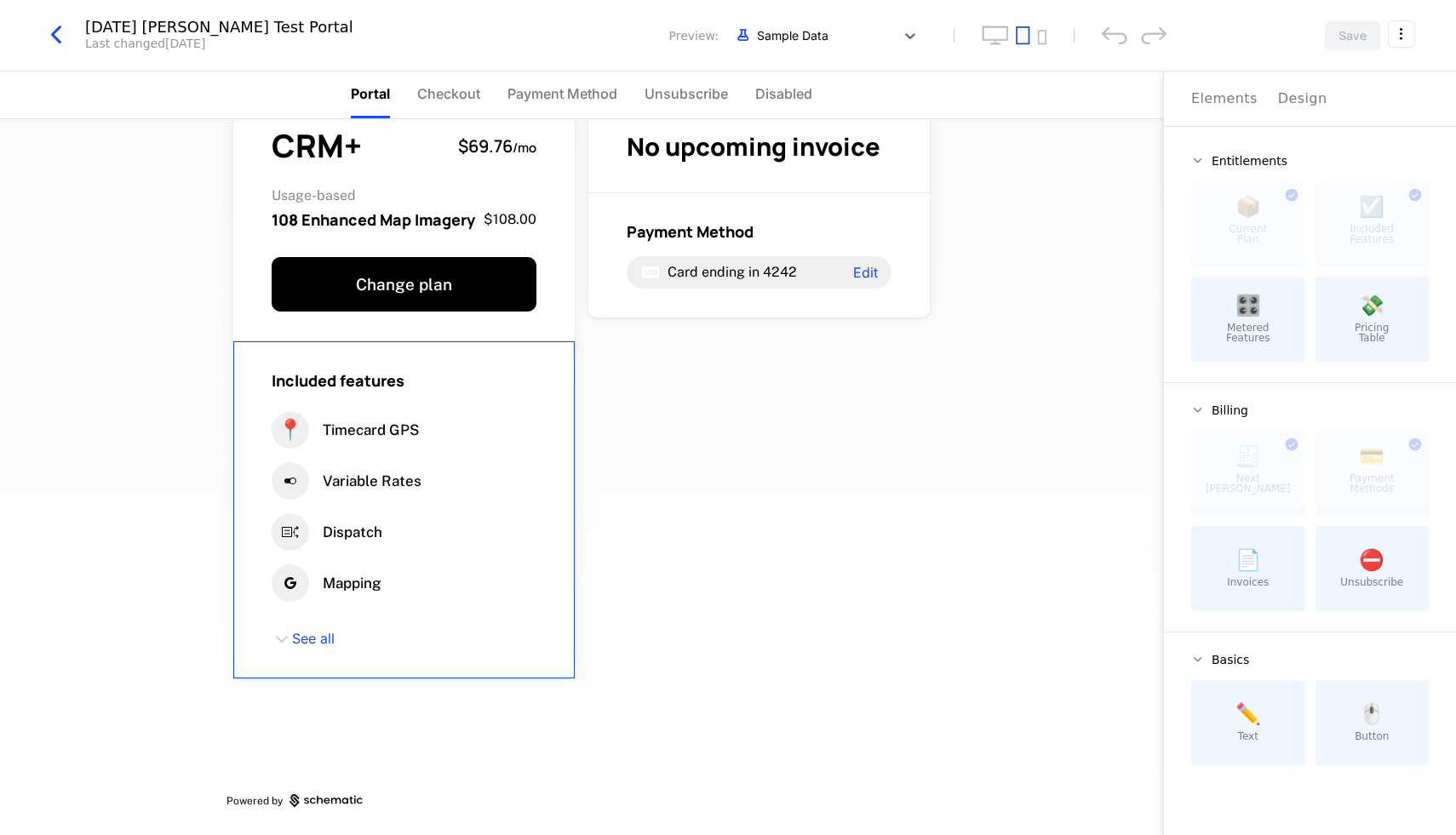
click at [419, 401] on div "Included features 📍 Timecard GPS Variable Rates Dispatch Mapping See all" at bounding box center [404, 510] width 342 height 337
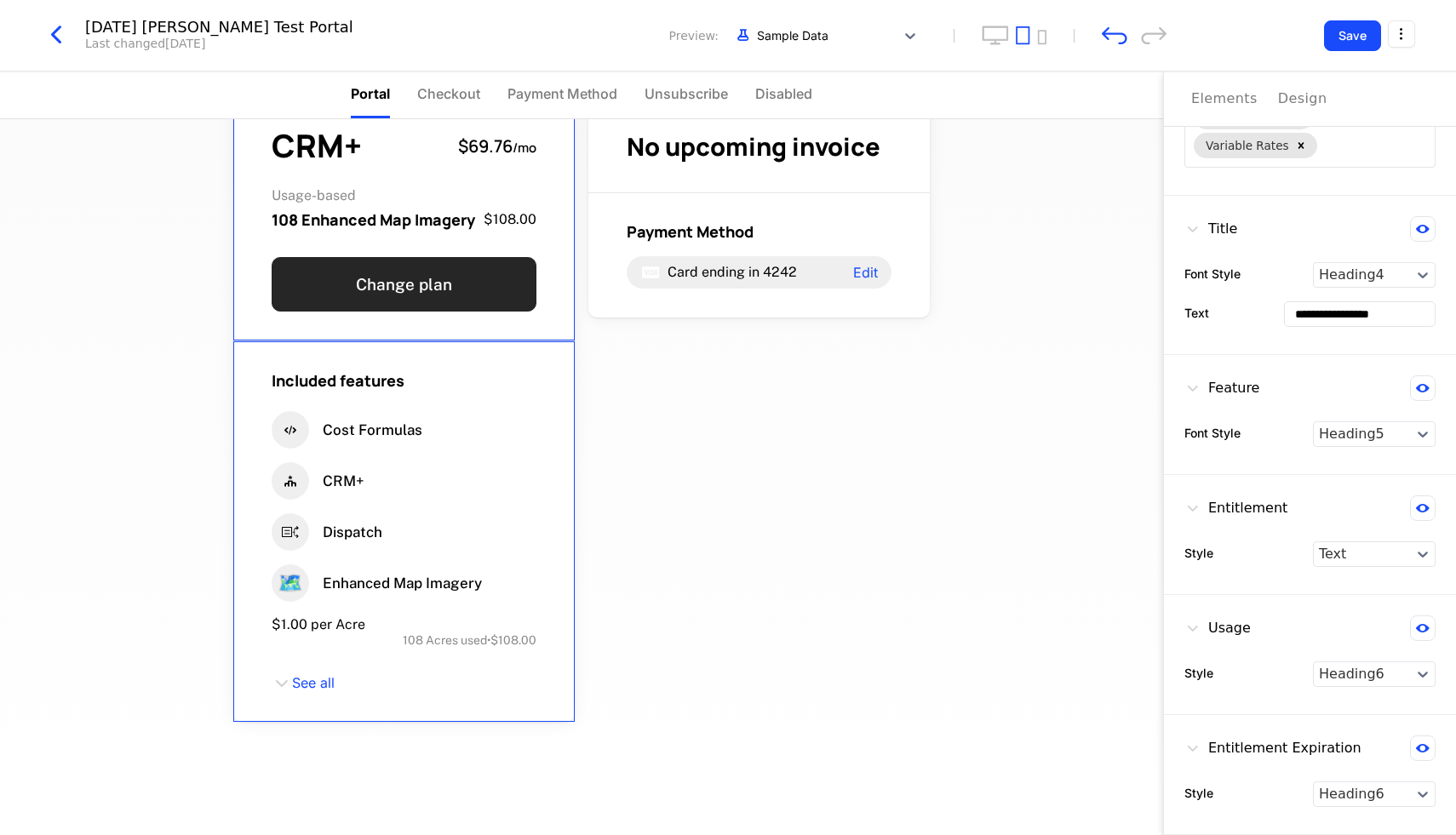
scroll to position [0, 0]
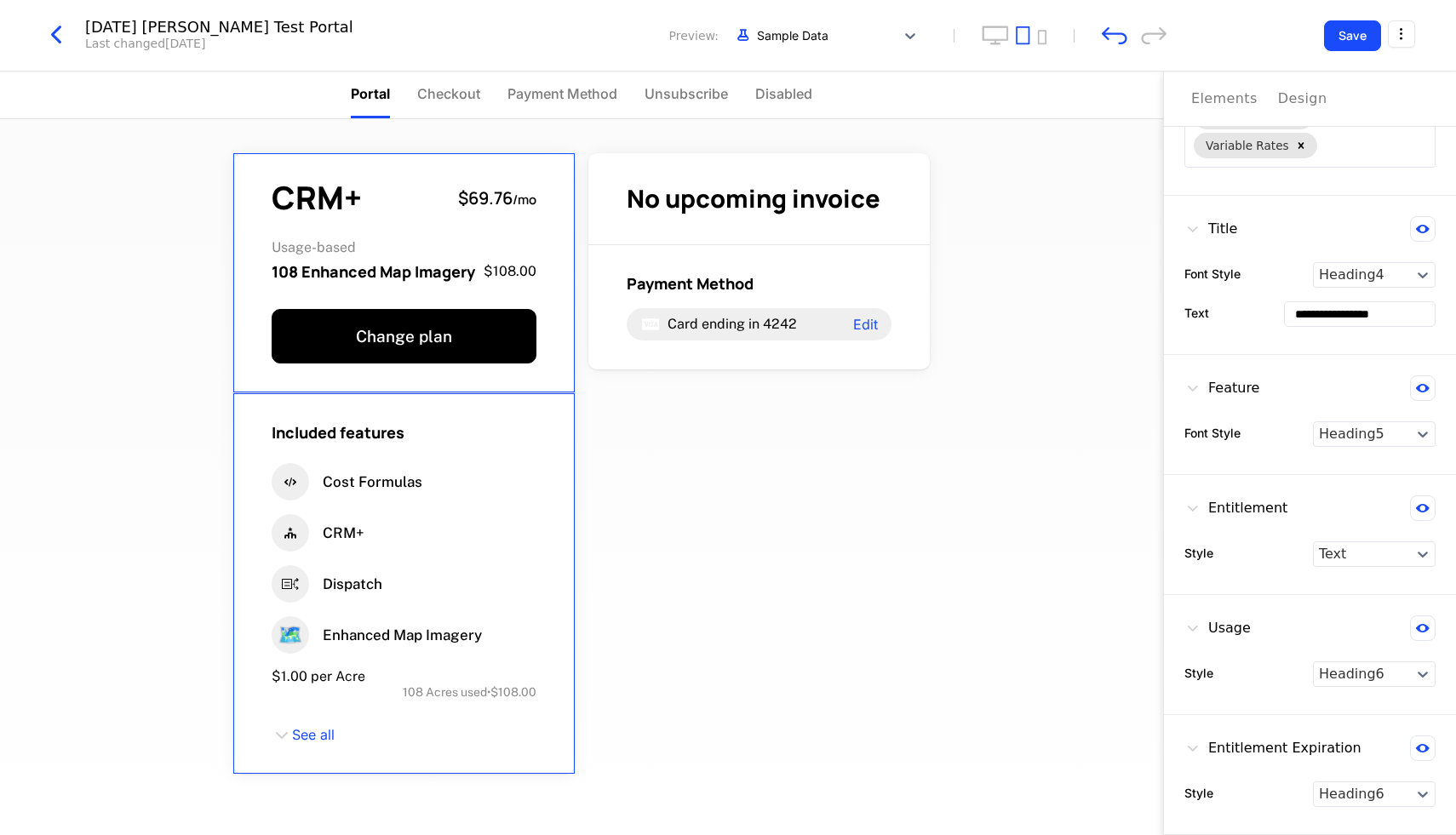
click at [422, 204] on div "CRM+ $69.76 / mo" at bounding box center [403, 197] width 265 height 31
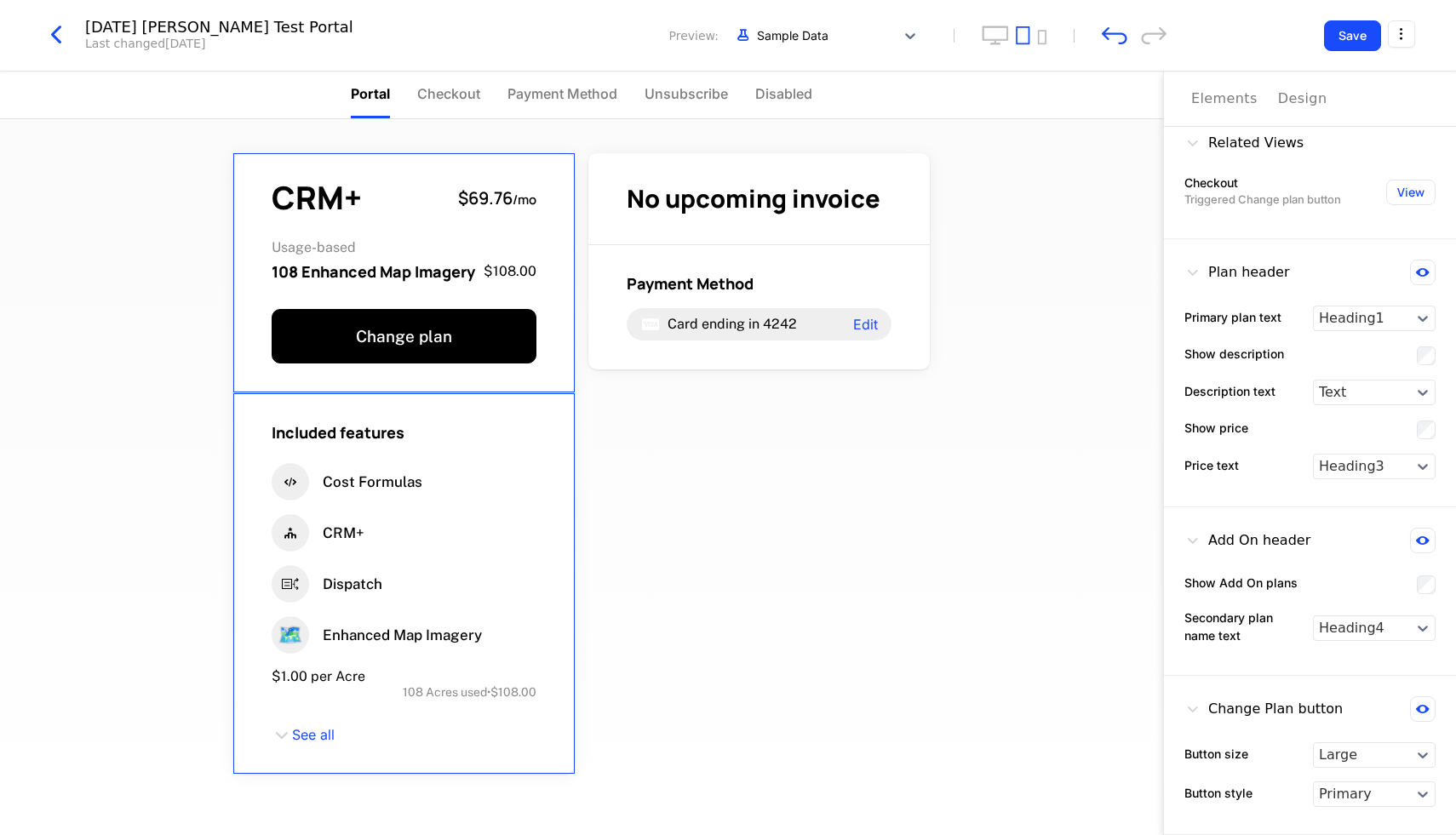
scroll to position [463, 0]
click at [498, 549] on div "CRM+" at bounding box center [403, 532] width 265 height 37
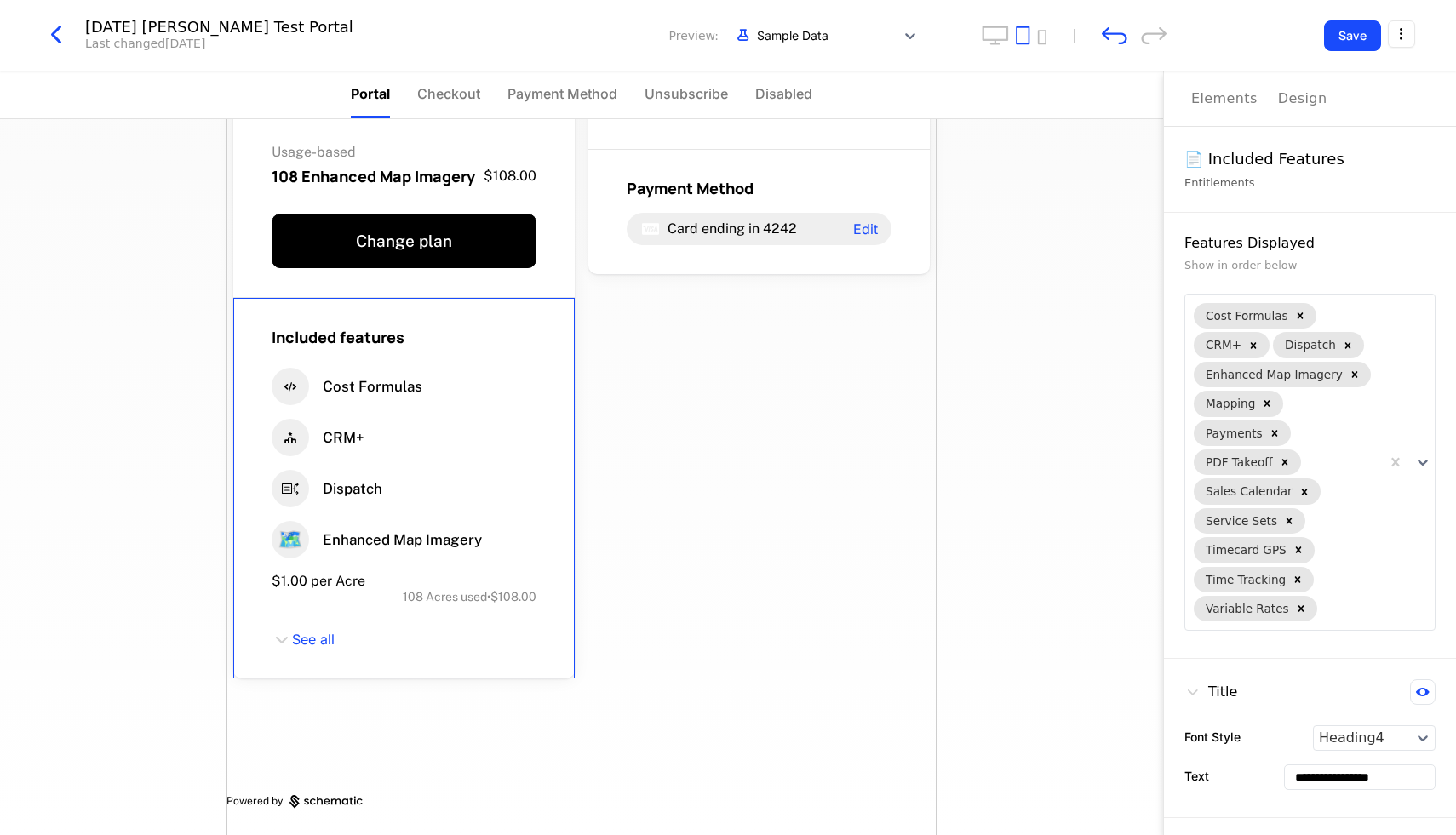
scroll to position [0, 0]
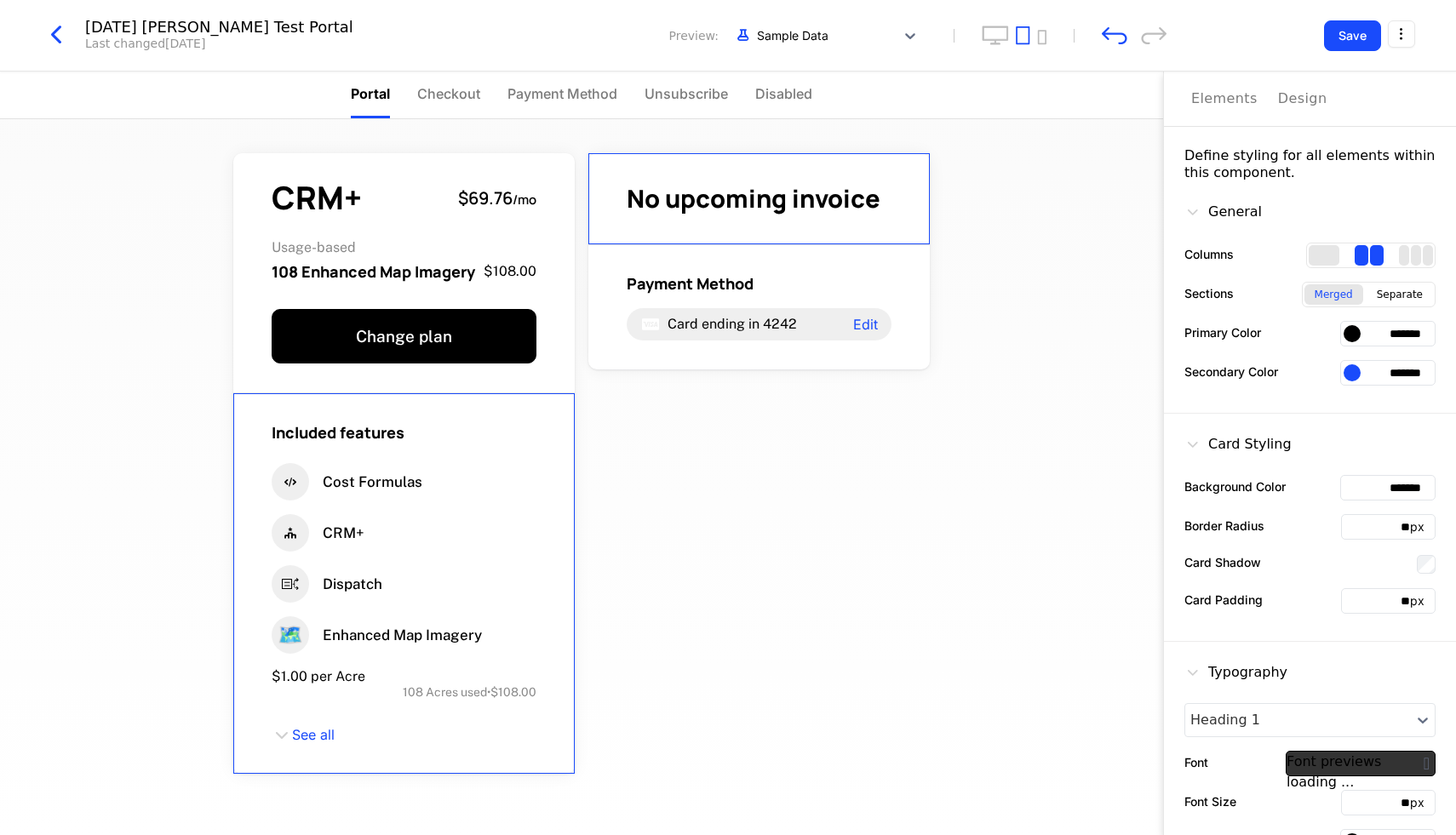
click at [1290, 105] on div "Design" at bounding box center [1302, 99] width 49 height 21
click at [1243, 105] on div "Elements" at bounding box center [1224, 99] width 66 height 21
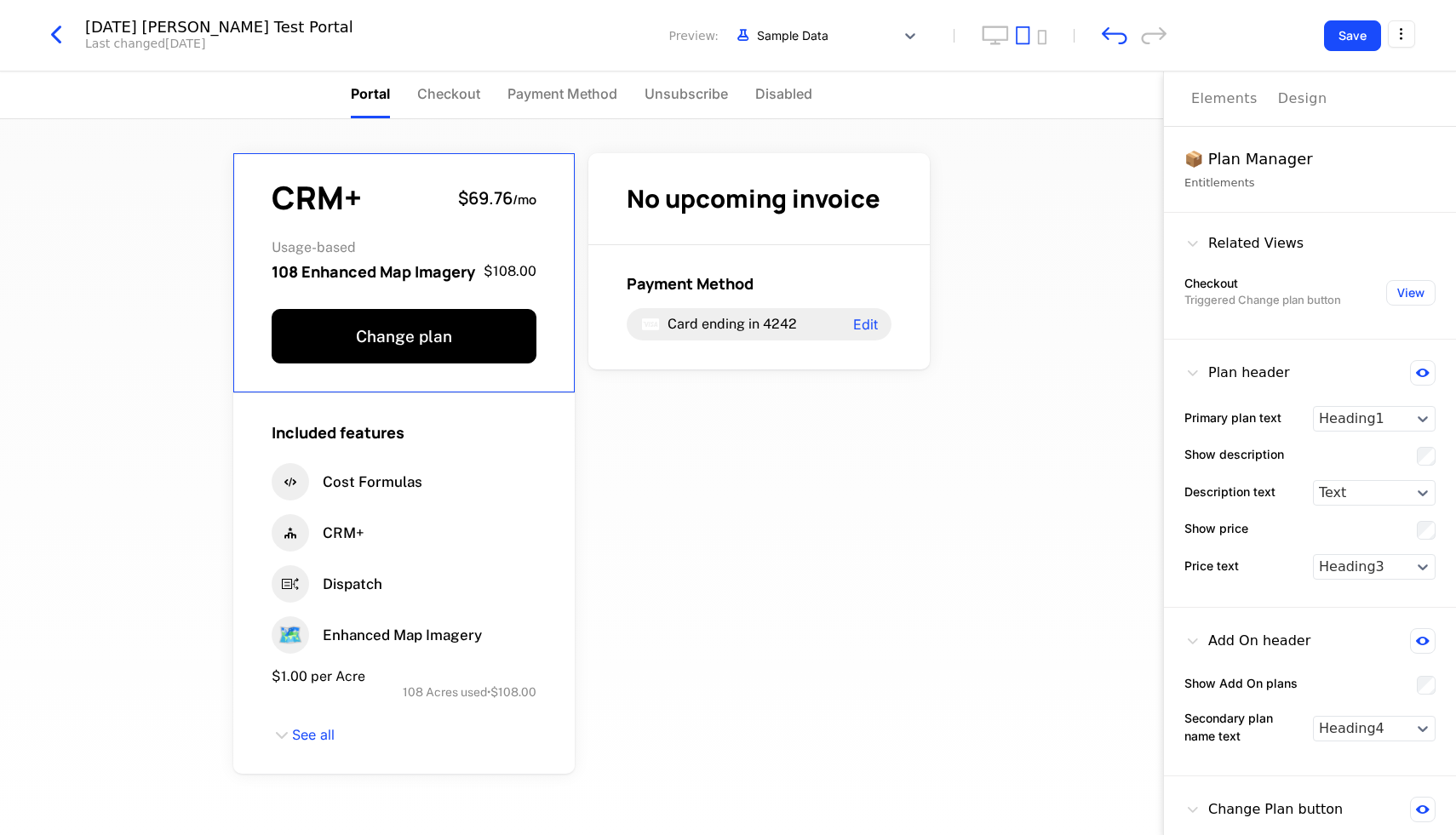
click at [378, 180] on div "CRM+ $69.76 / mo Usage-based 108 Enhanced Map Imagery $108.00 Change plan" at bounding box center [404, 272] width 342 height 240
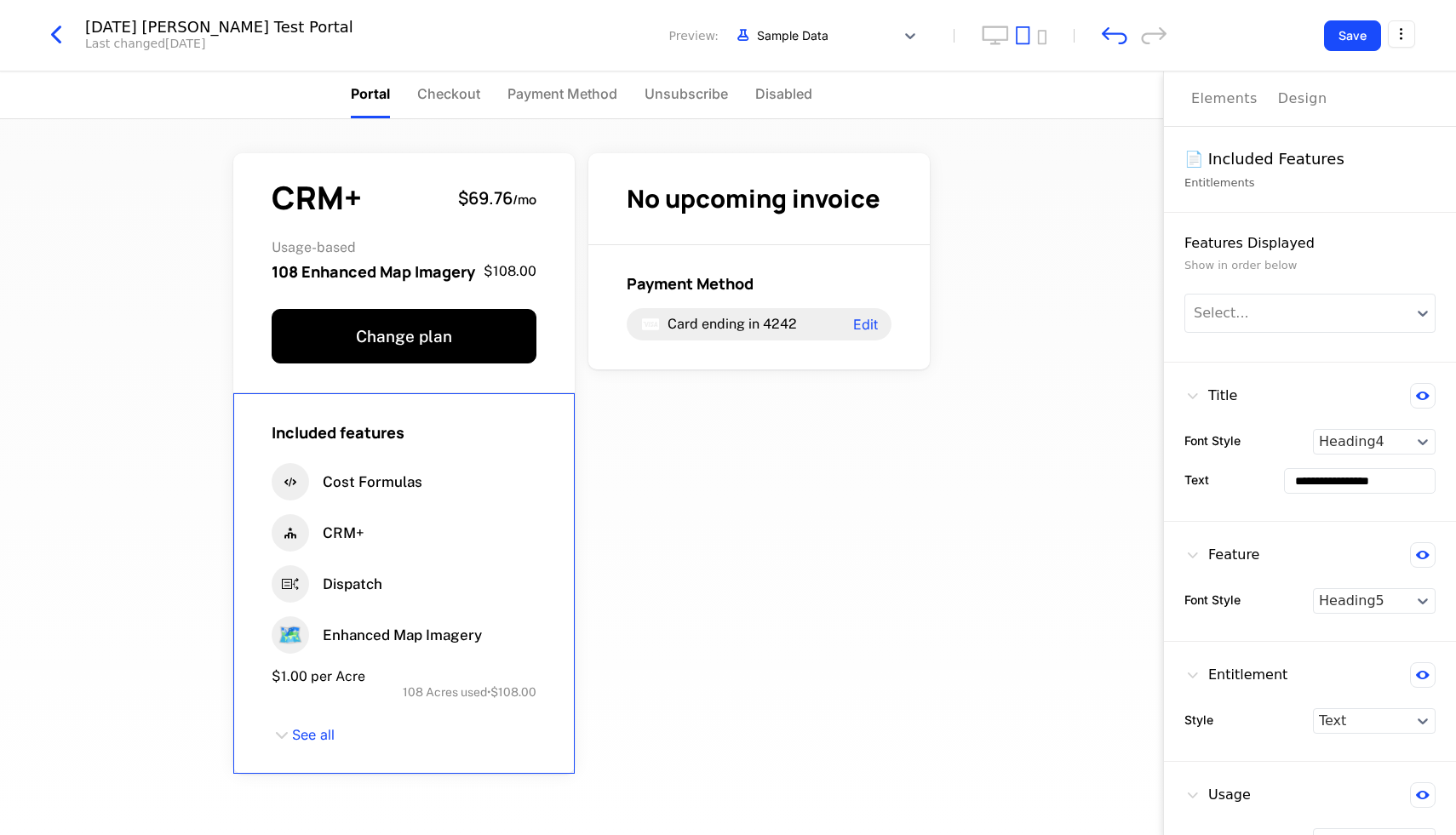
click at [455, 490] on div "Cost Formulas" at bounding box center [403, 481] width 265 height 37
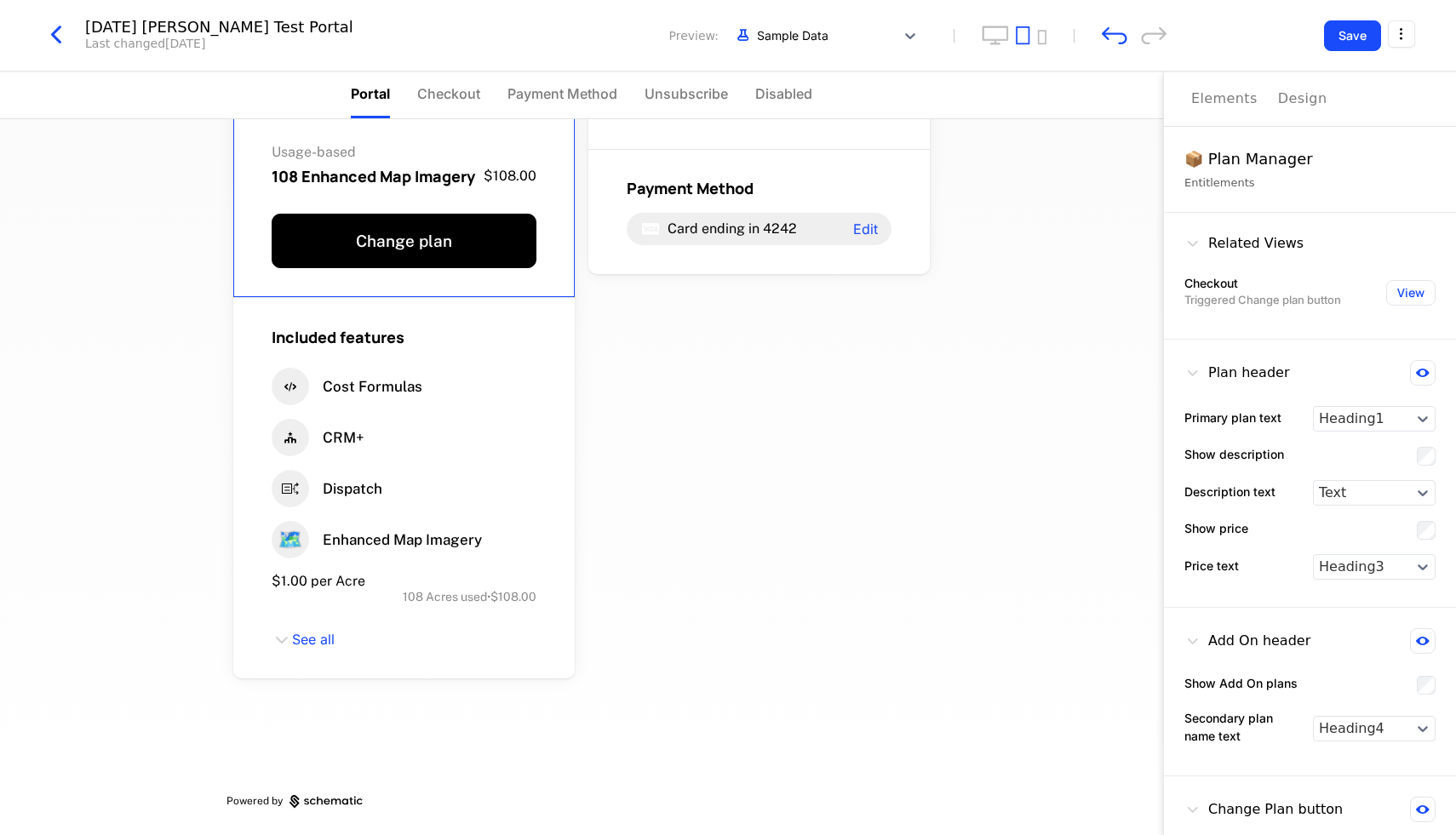
click at [428, 156] on span "Usage-based" at bounding box center [403, 152] width 265 height 13
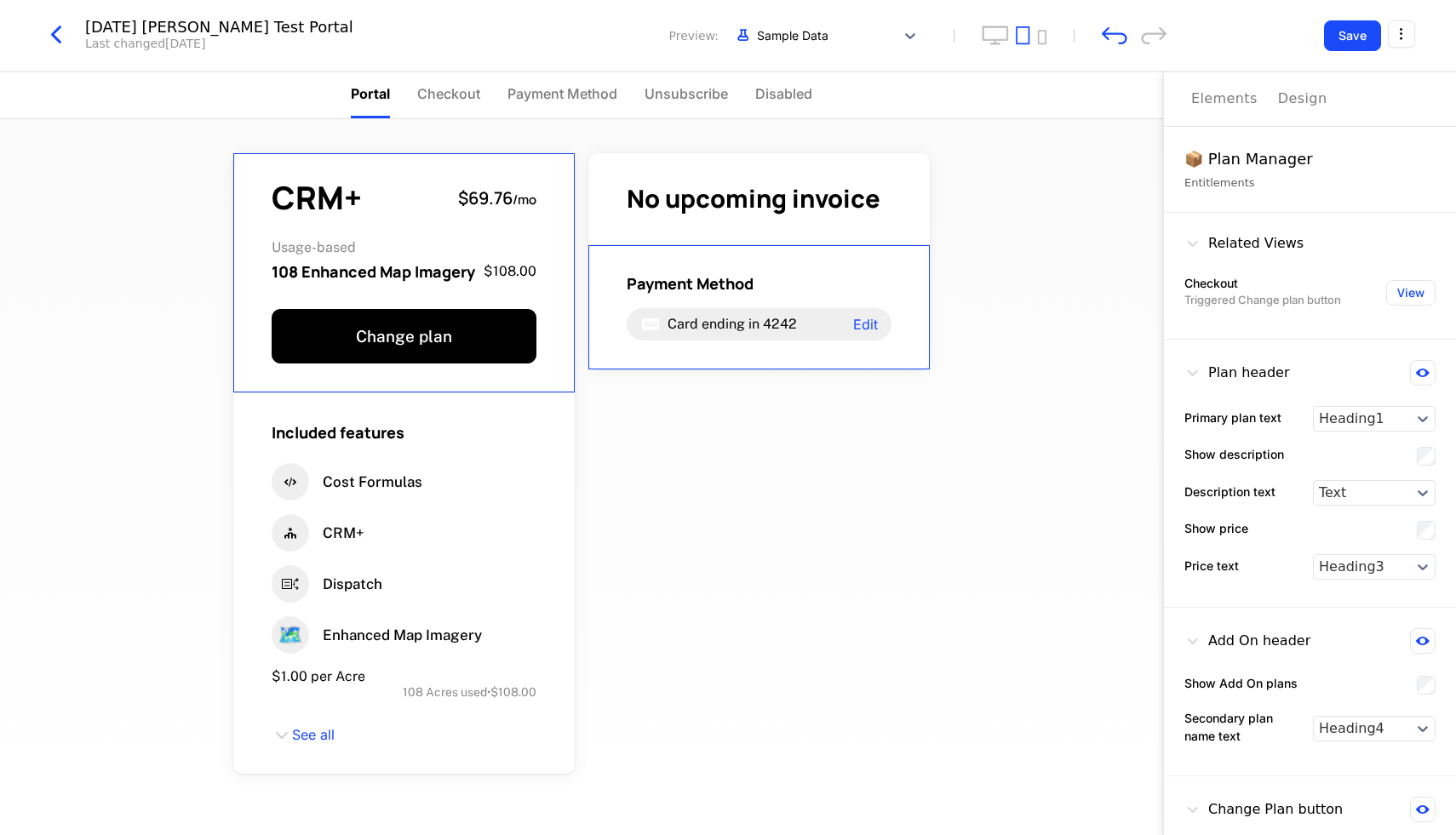
click at [1235, 95] on div "Elements" at bounding box center [1224, 99] width 66 height 21
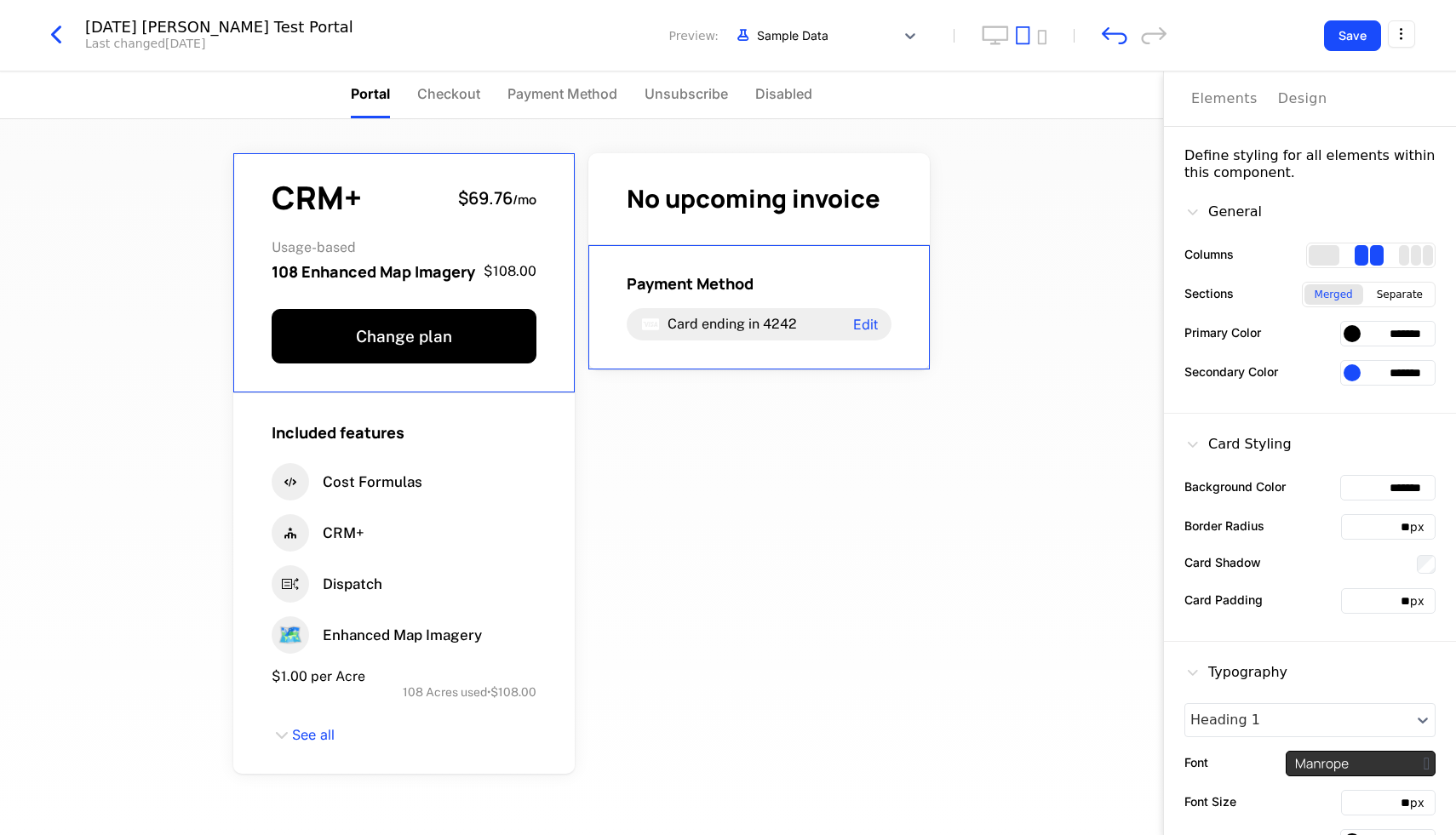
click at [1304, 100] on div "Design" at bounding box center [1302, 99] width 49 height 21
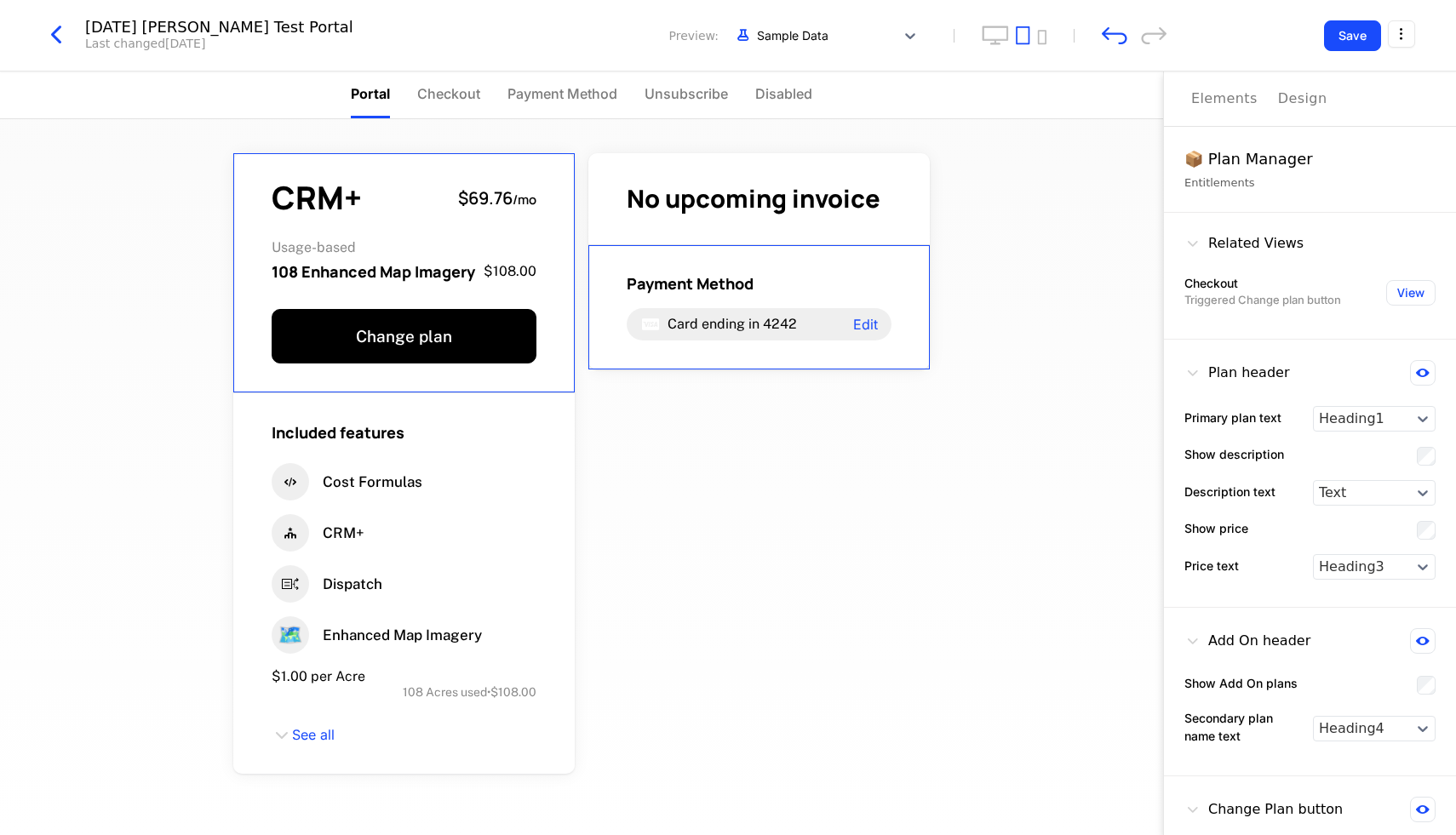
click at [1224, 97] on div "Elements" at bounding box center [1224, 99] width 66 height 21
click at [1287, 98] on div "Design" at bounding box center [1302, 99] width 49 height 21
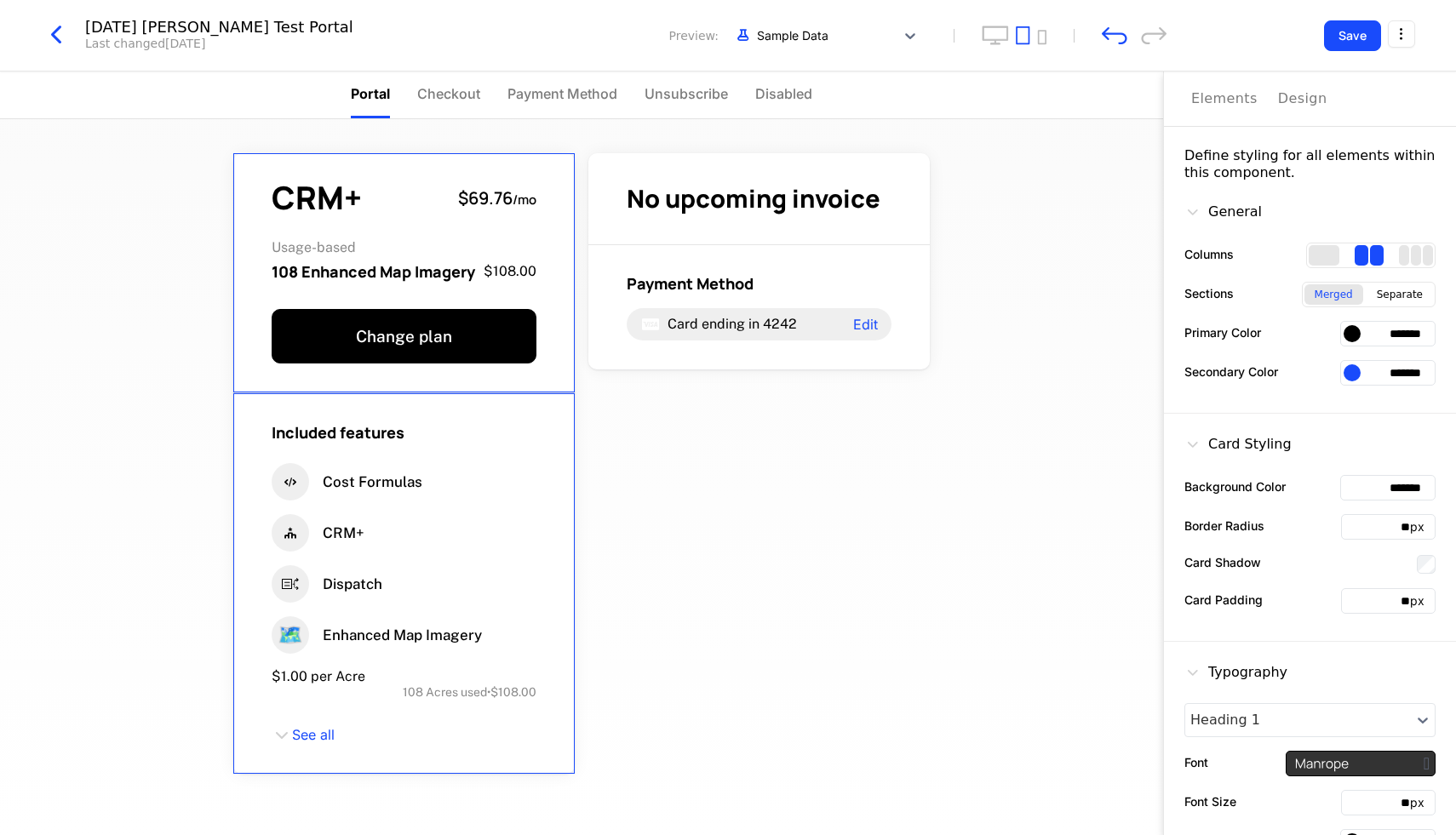
click at [455, 452] on div "Included features Cost Formulas CRM+ Dispatch 🗺️ Enhanced Map Imagery $1.00 per…" at bounding box center [404, 584] width 342 height 381
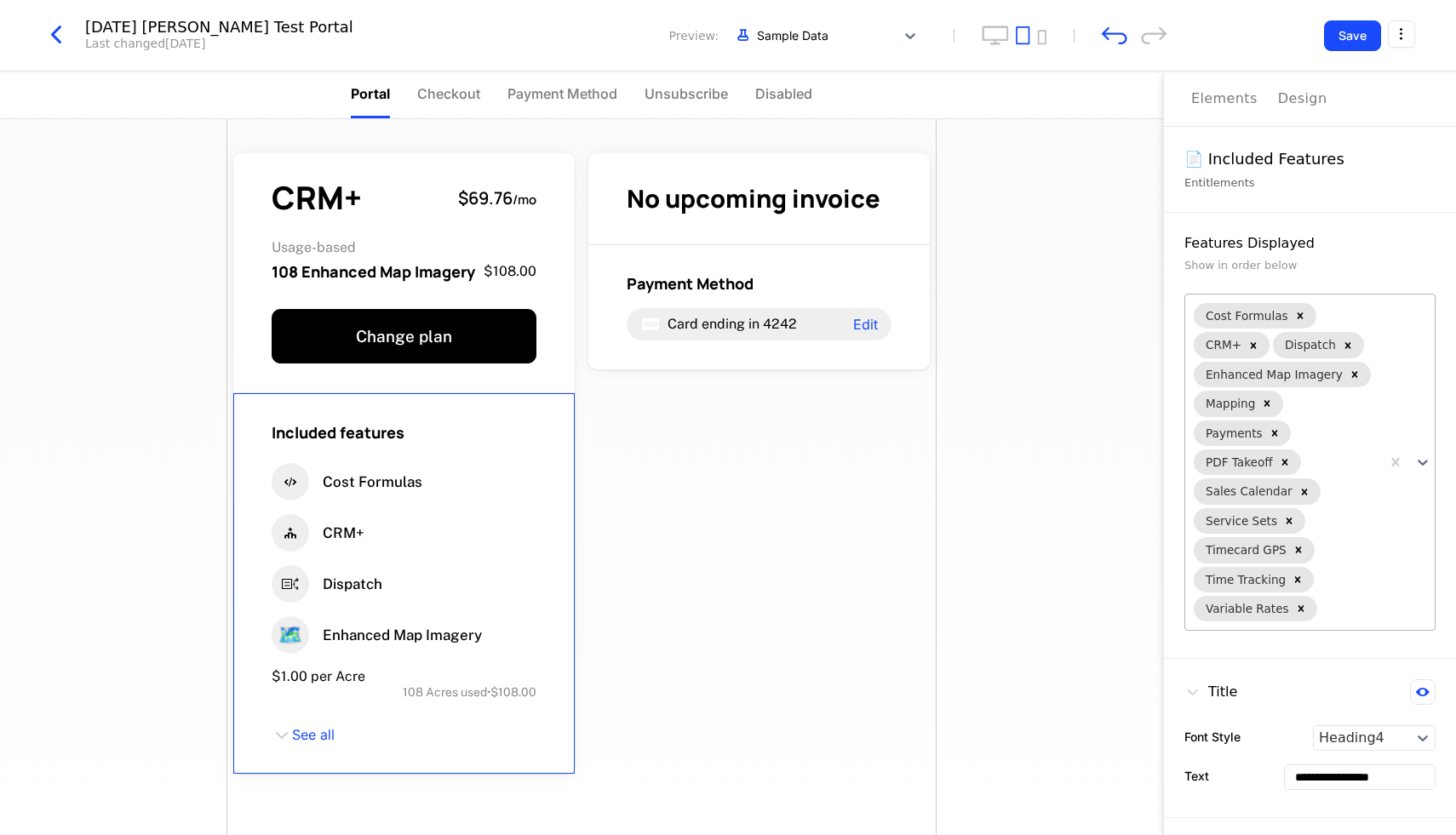
click at [1231, 480] on div "Sales Calendar" at bounding box center [1248, 491] width 95 height 22
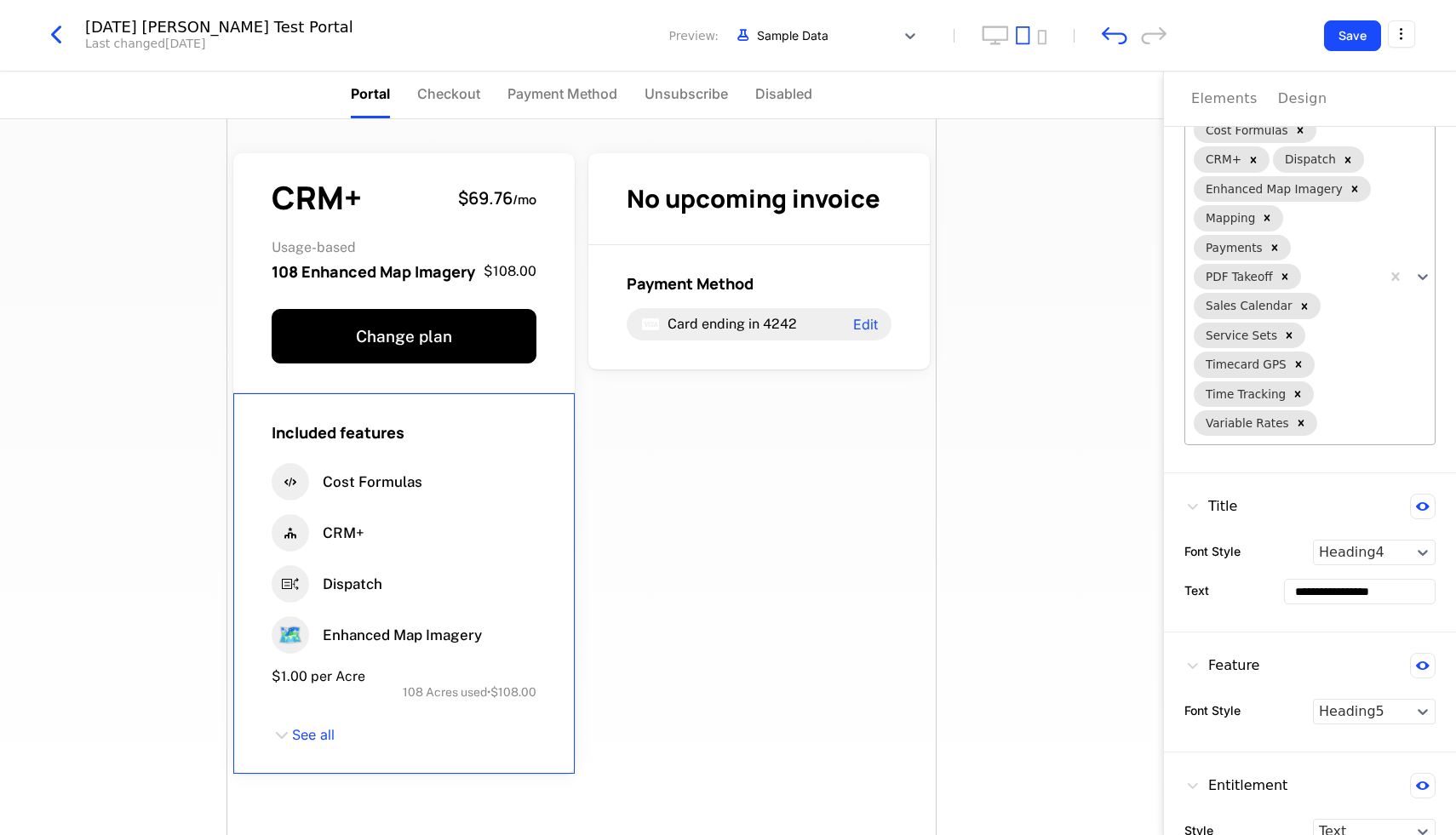
scroll to position [463, 0]
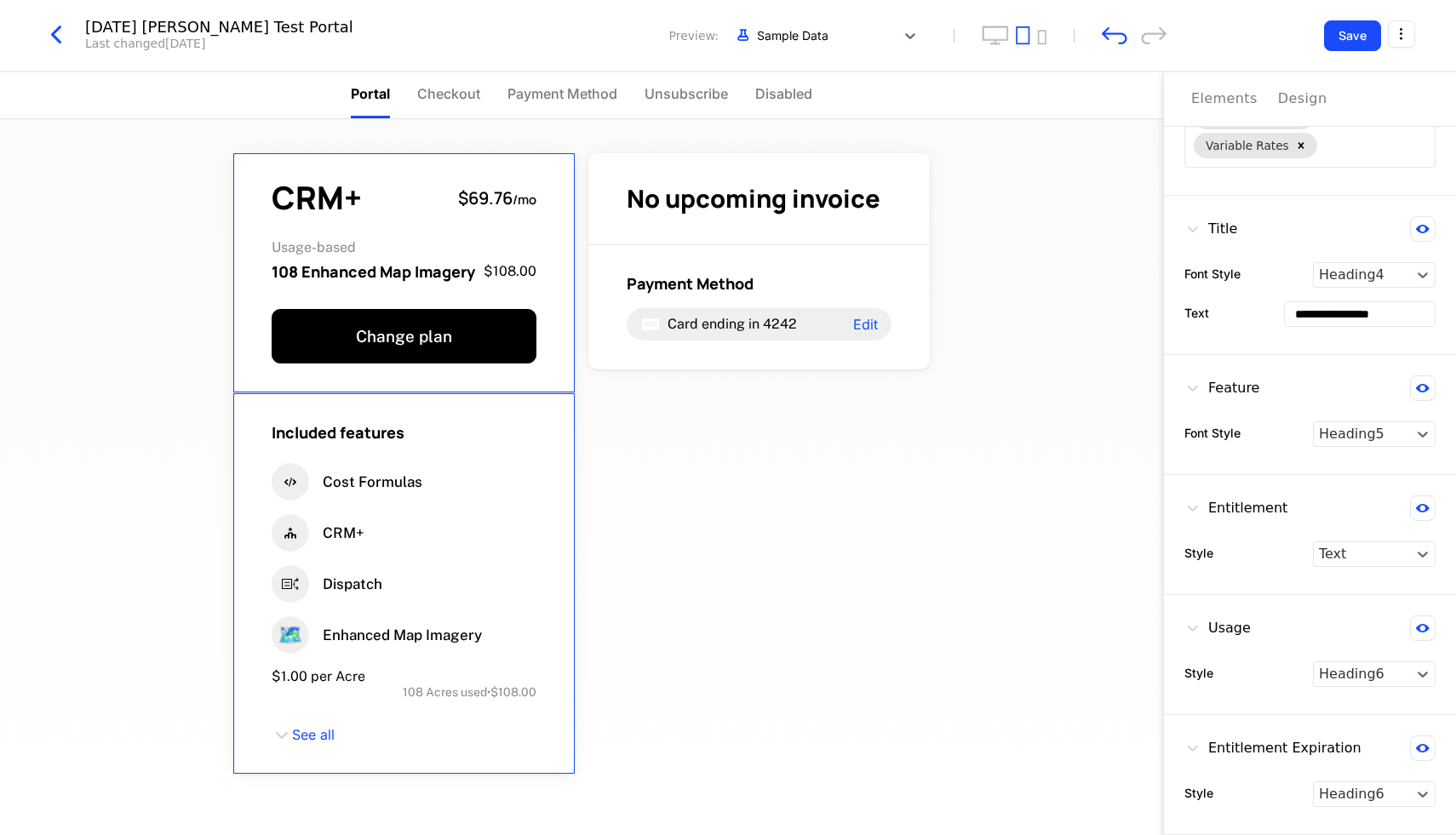
click at [376, 184] on div "CRM+ $69.76 / mo" at bounding box center [403, 197] width 265 height 31
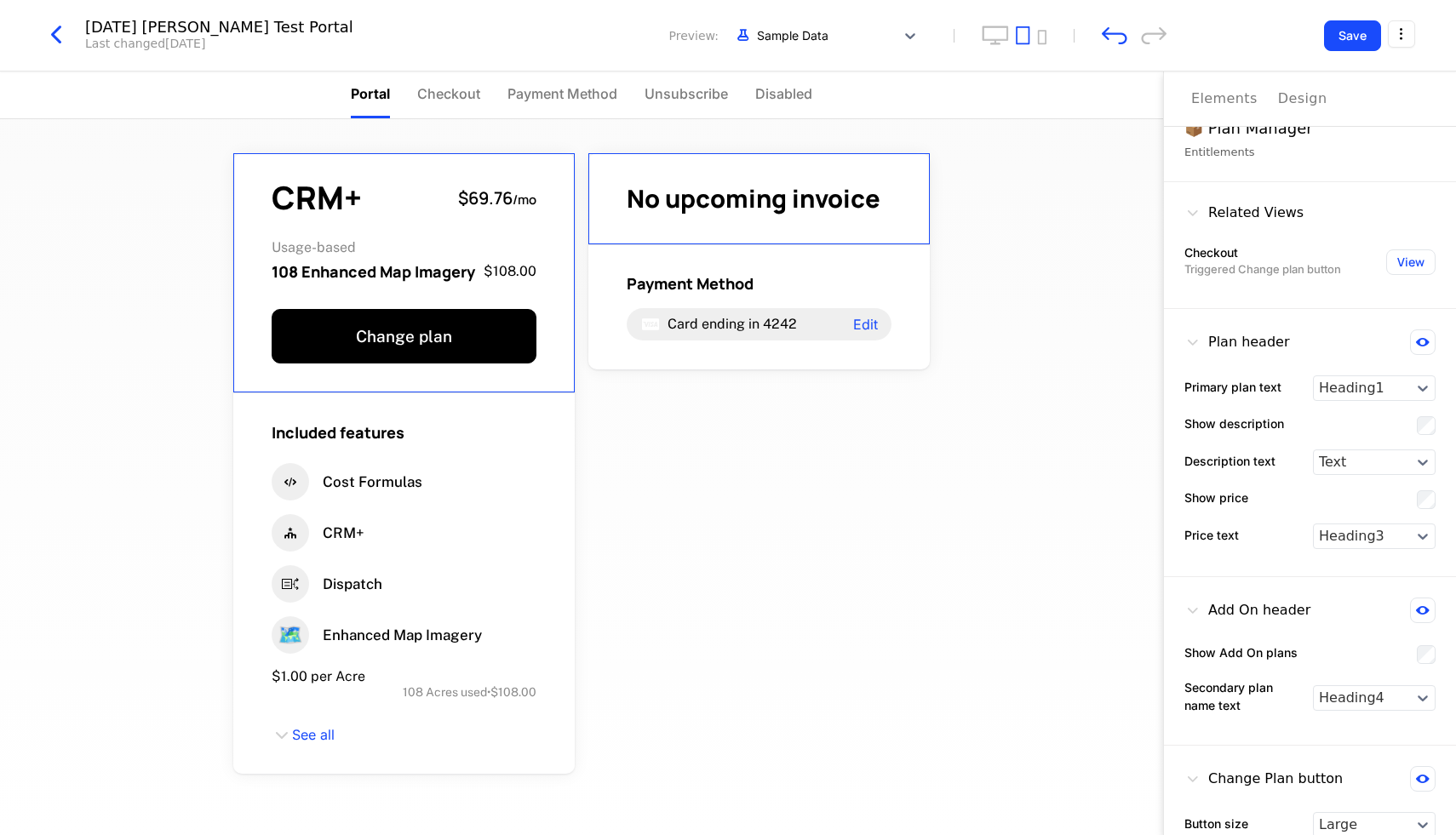
scroll to position [101, 0]
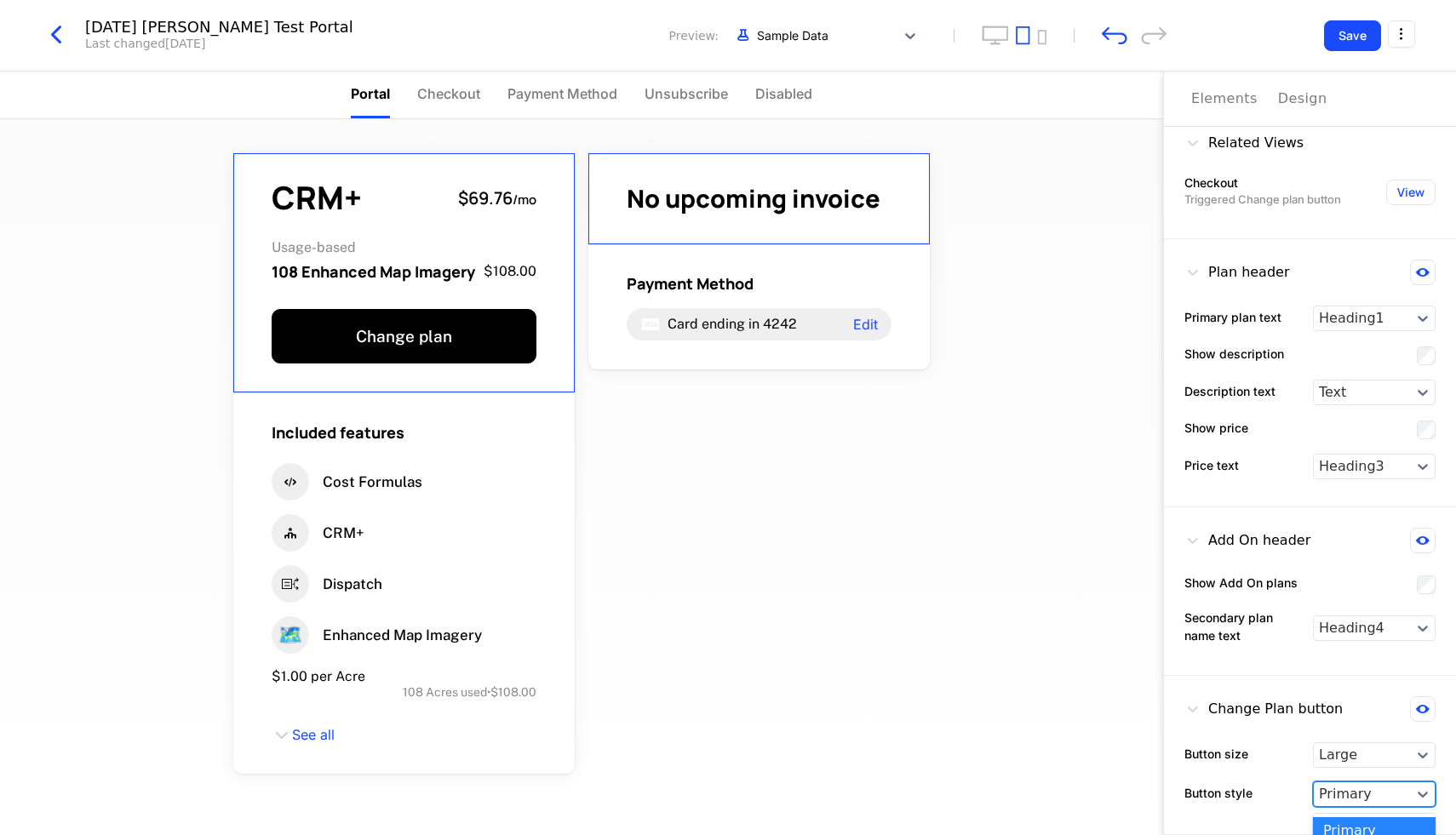
click at [1369, 798] on div at bounding box center [1362, 794] width 86 height 21
click at [1268, 807] on div "Button style Primary selected, 1 of 2. 2 results available. Use Up and Down to …" at bounding box center [1310, 793] width 252 height 26
click at [1423, 709] on icon at bounding box center [1423, 709] width 13 height 9
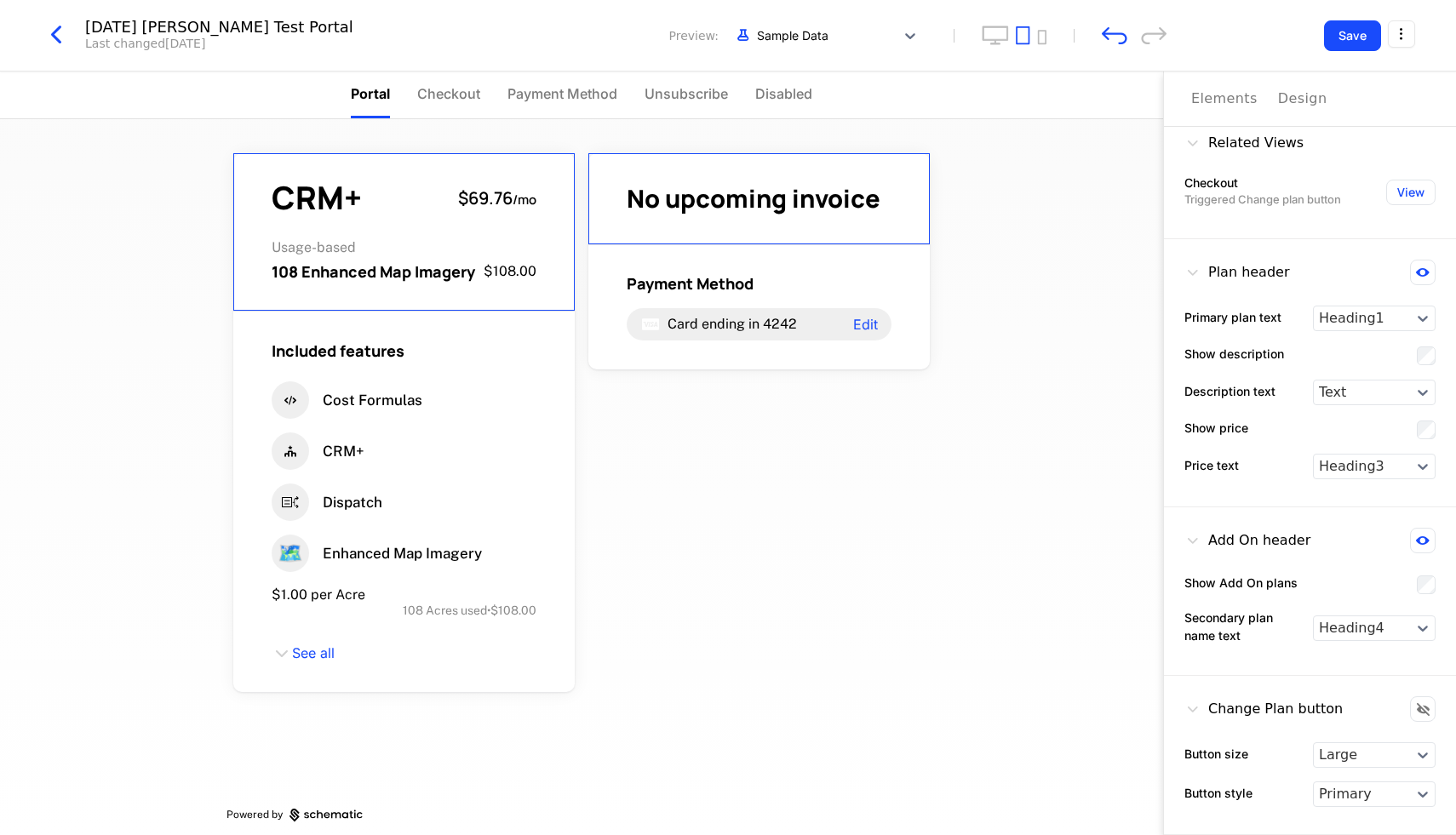
click at [1423, 709] on icon at bounding box center [1423, 709] width 12 height 12
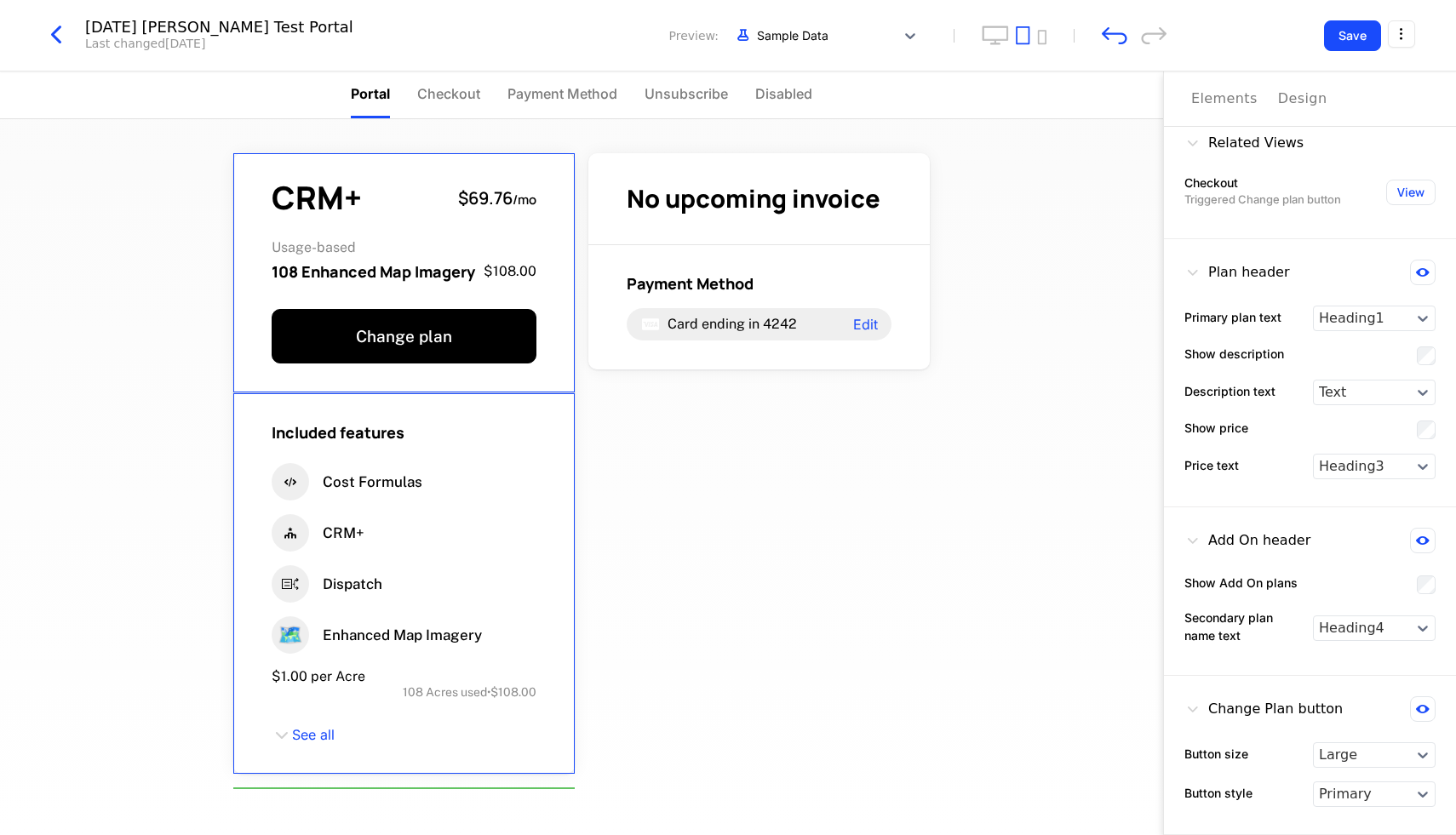
scroll to position [0, 0]
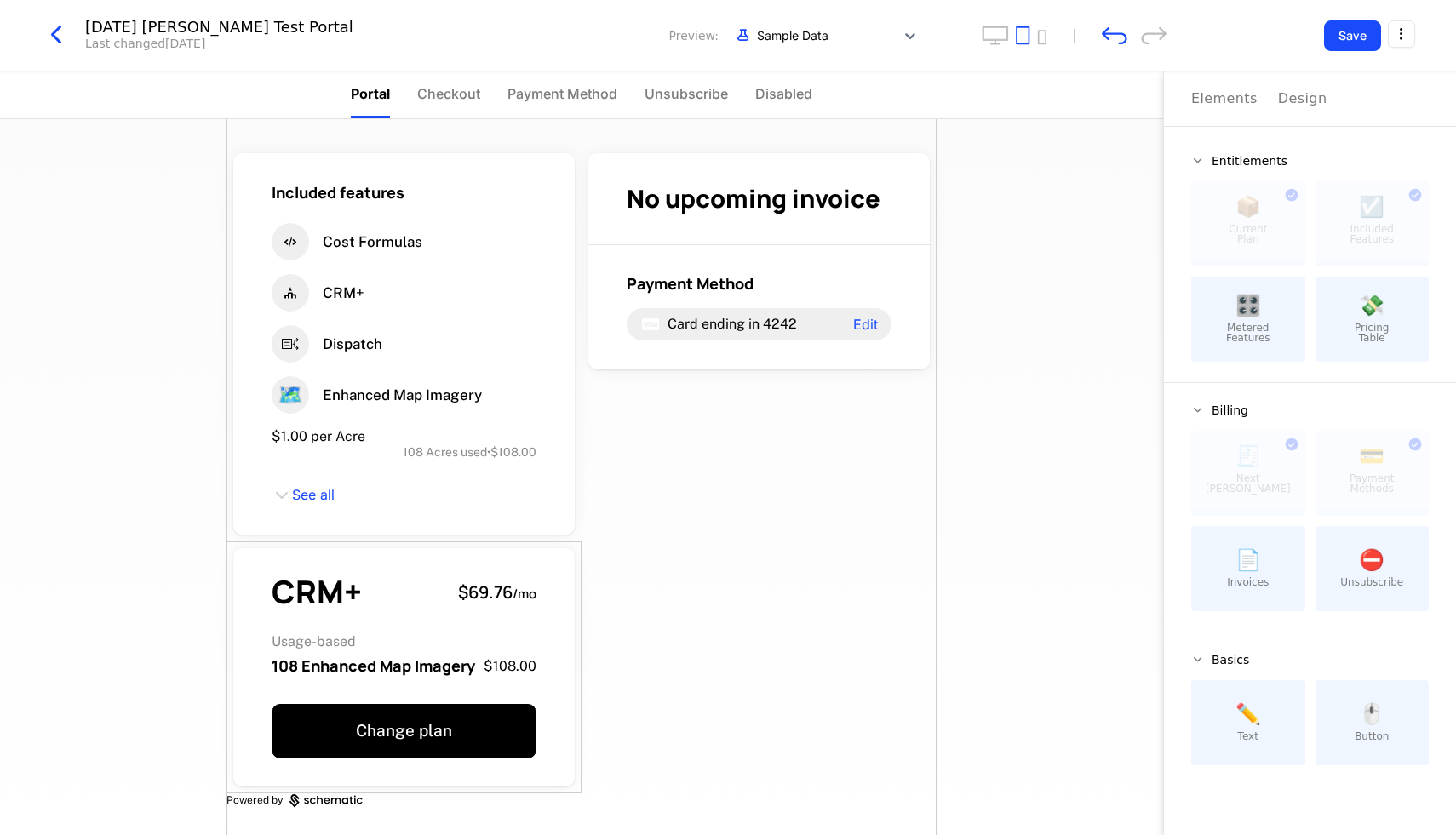
click at [700, 551] on div "Included features Cost Formulas CRM+ Dispatch 🗺️ Enhanced Map Imagery $1.00 per…" at bounding box center [582, 477] width 710 height 715
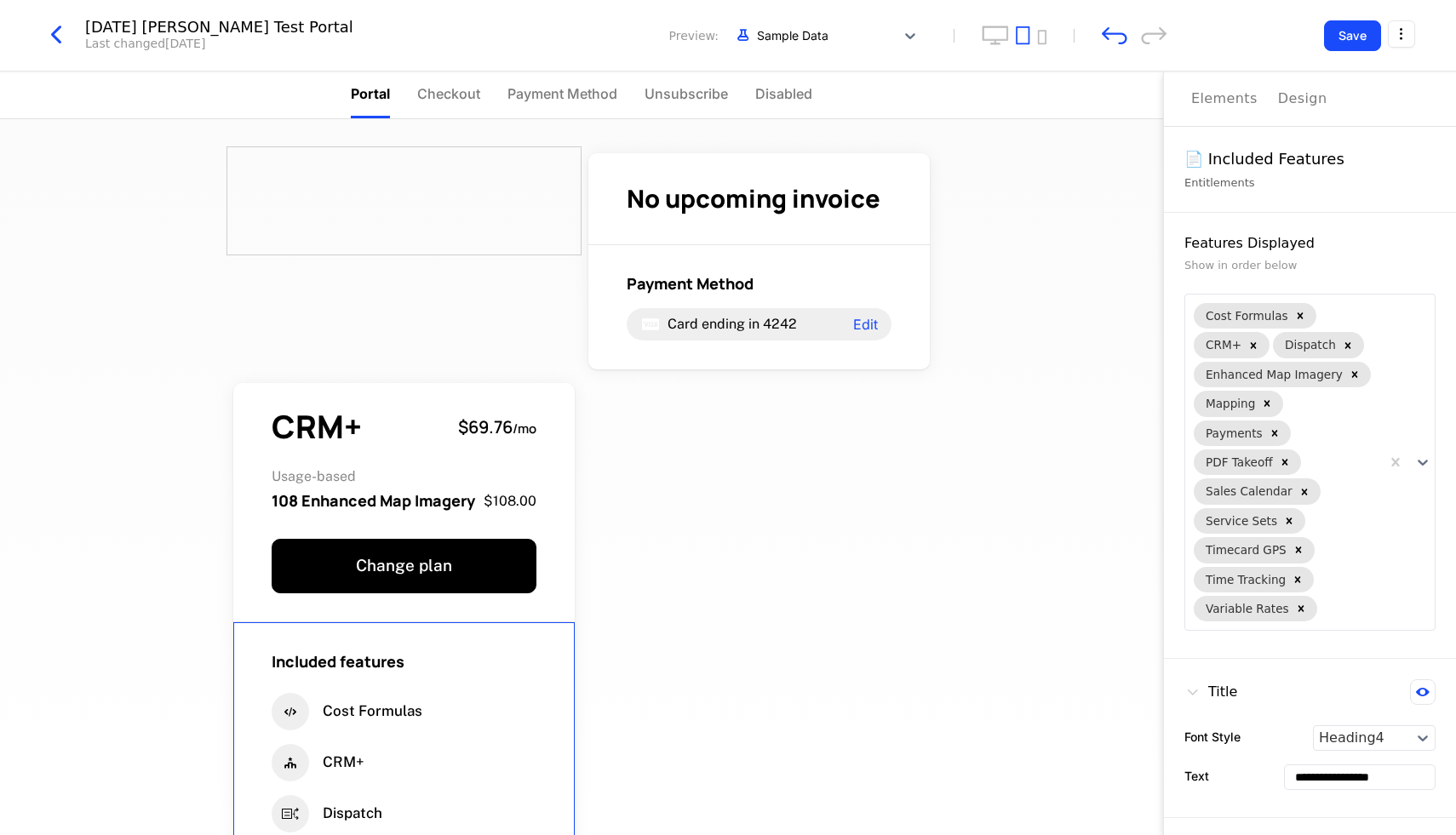
click at [485, 201] on div at bounding box center [404, 200] width 355 height 109
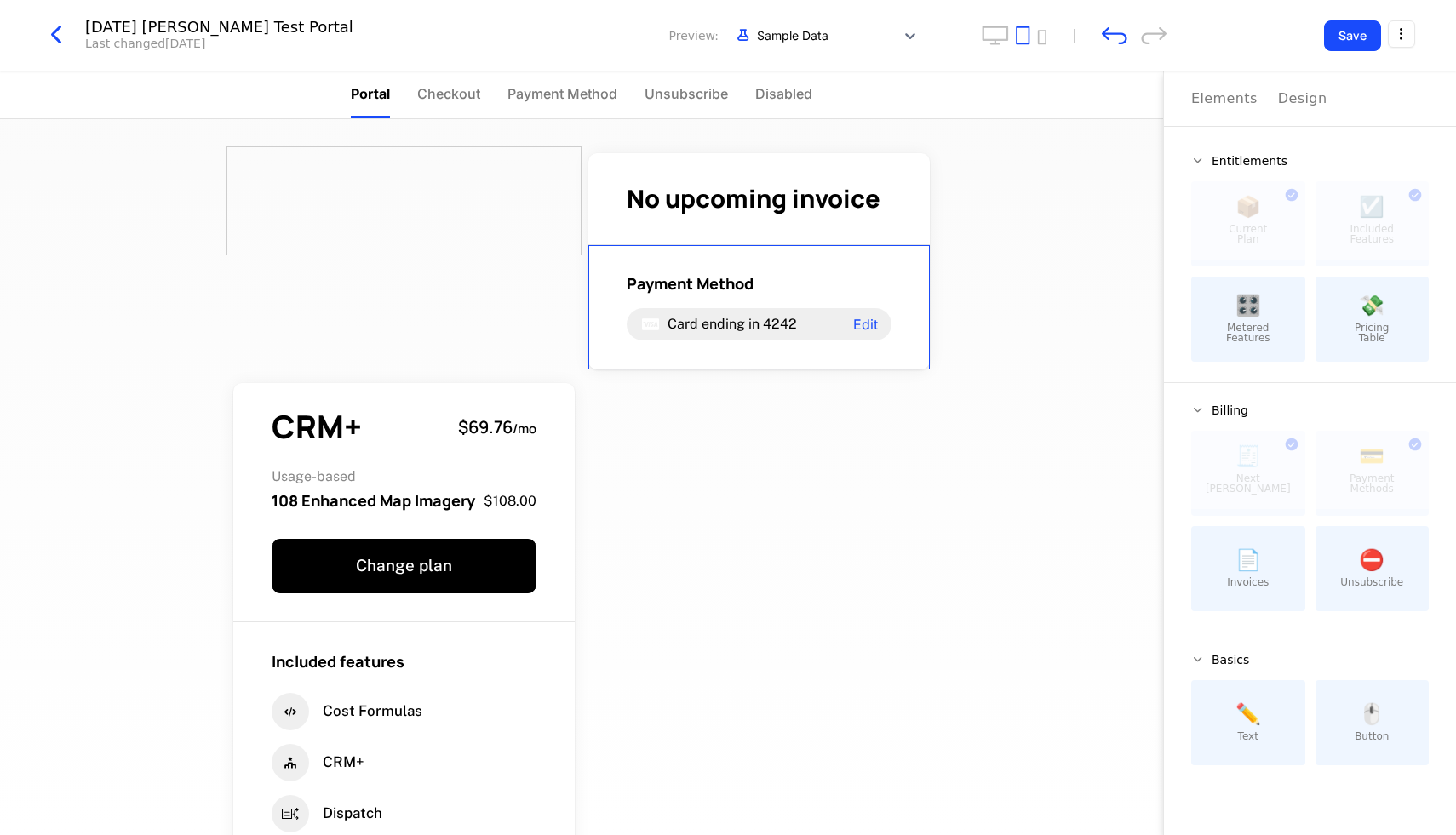
click at [1278, 740] on div "✏️ Text" at bounding box center [1248, 723] width 114 height 85
click at [1326, 733] on div "🖱️ Button" at bounding box center [1372, 723] width 114 height 85
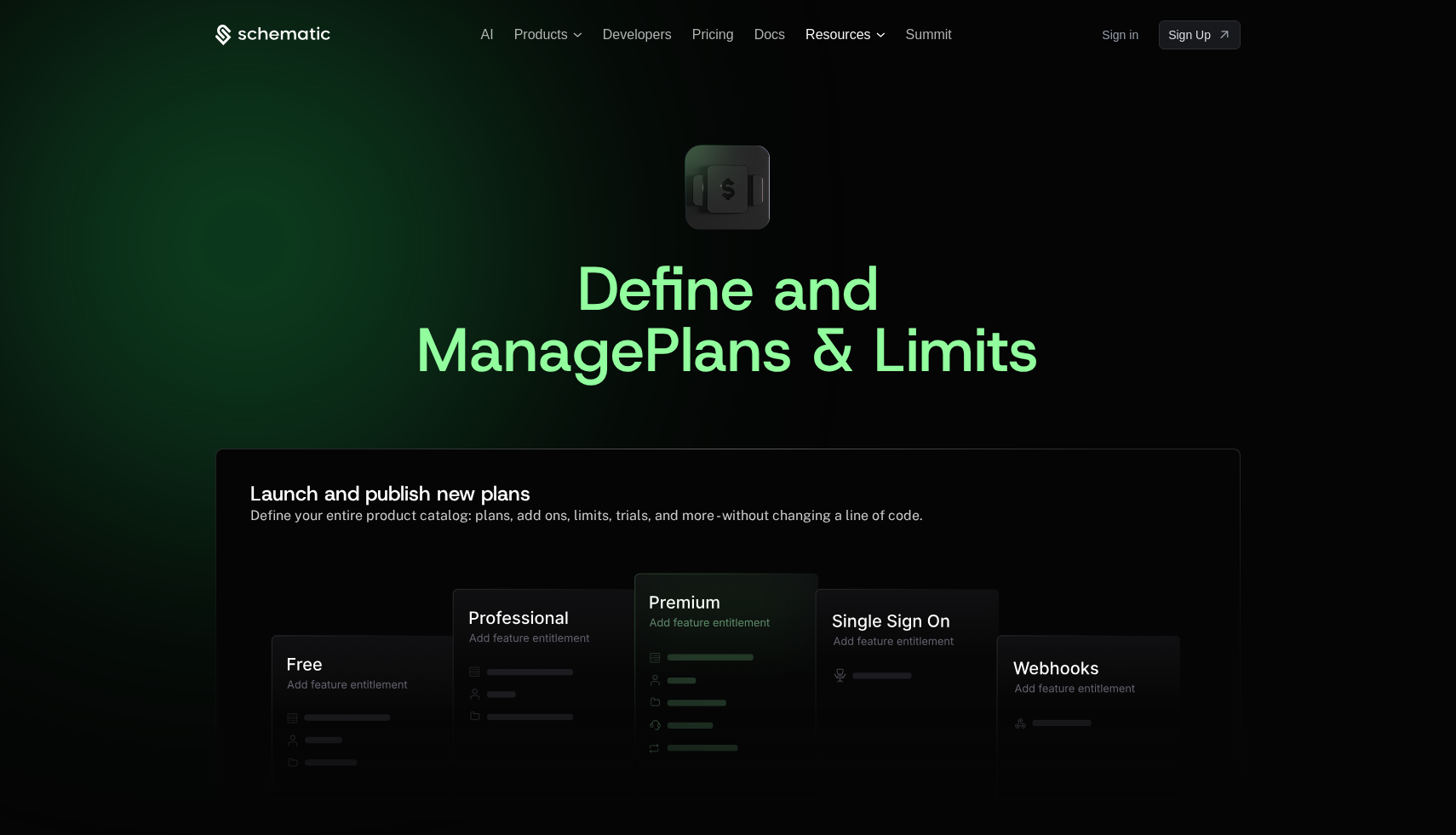
click at [856, 36] on span "Resources" at bounding box center [838, 35] width 65 height 15
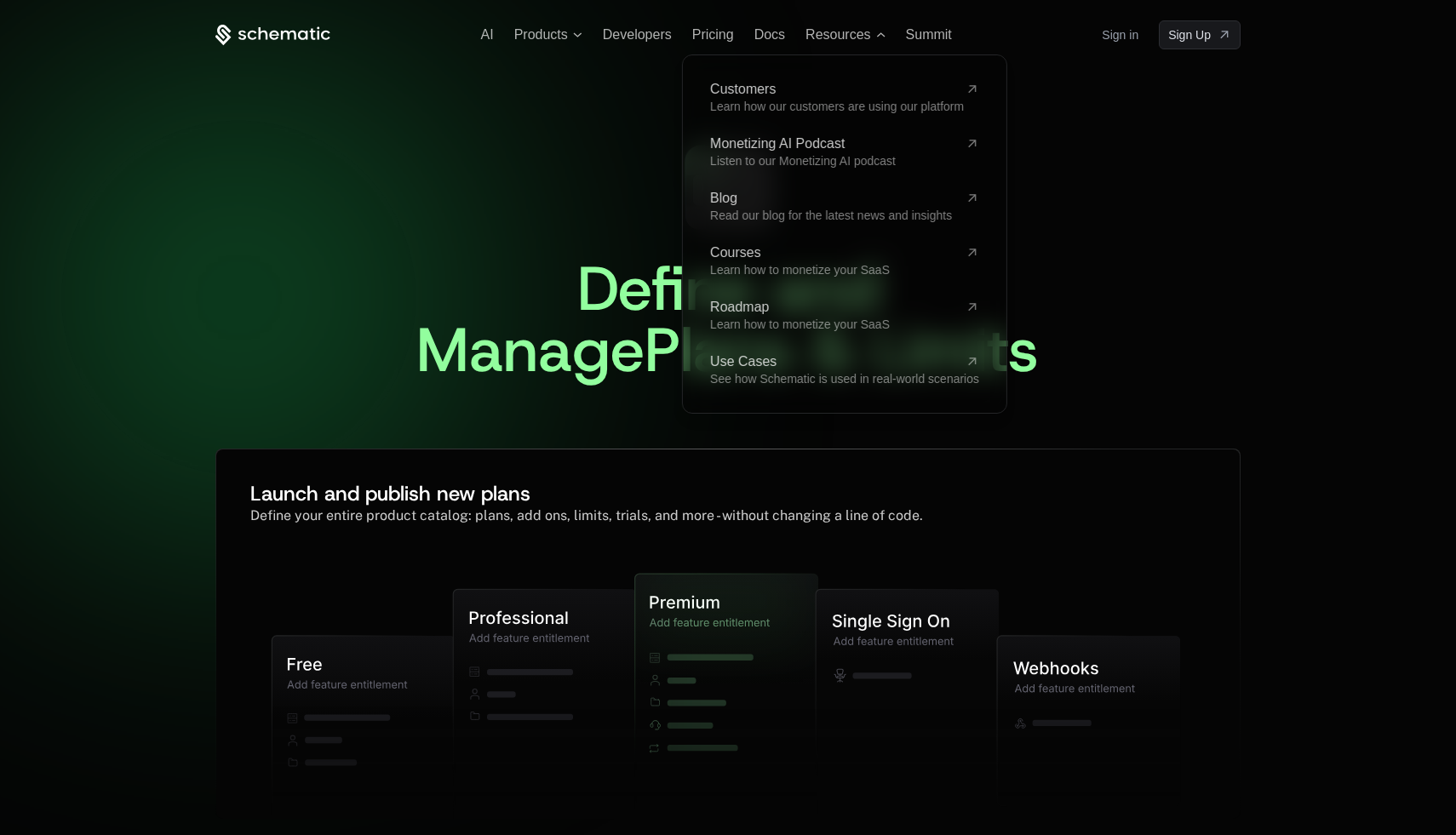
click at [700, 50] on div "Define and Manage Plans & Limits ﻿ Launch and publish new plans Define your ent…" at bounding box center [728, 482] width 1025 height 865
click at [704, 31] on span "Pricing" at bounding box center [713, 34] width 42 height 14
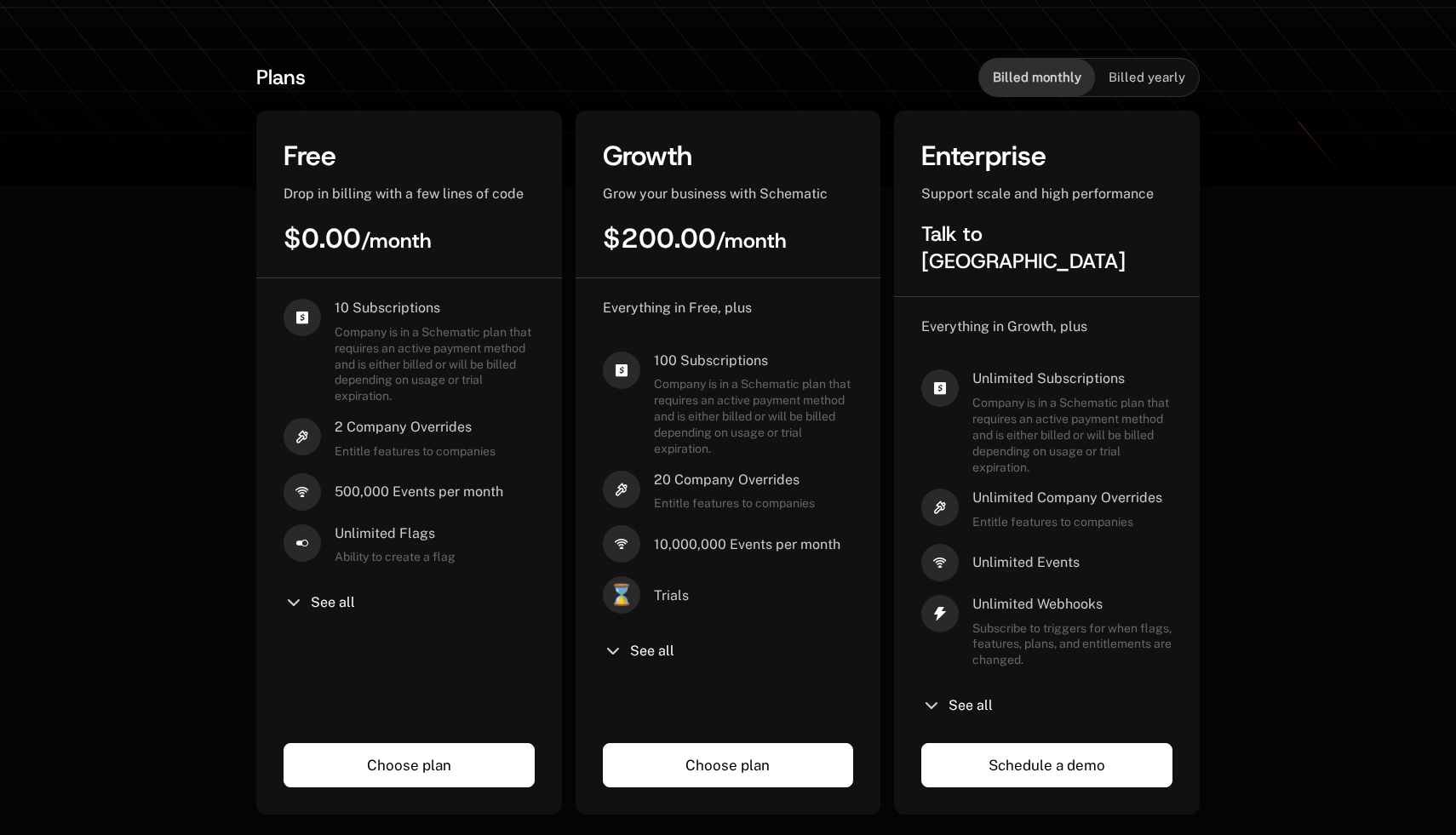
scroll to position [372, 0]
